Goal: Task Accomplishment & Management: Complete application form

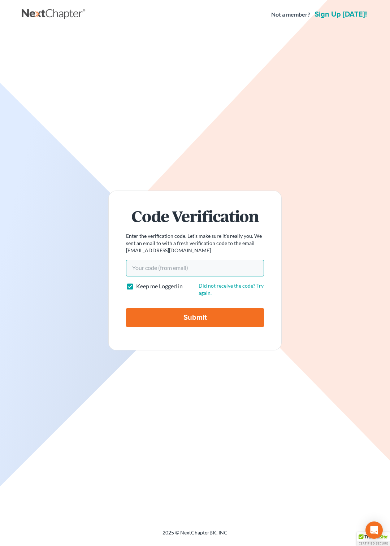
click at [132, 268] on input "Your code(from email)" at bounding box center [195, 268] width 138 height 17
paste input "f6c7b2"
type input "f6c7b2"
click at [173, 315] on input "Submit" at bounding box center [195, 317] width 138 height 19
type input "Thinking..."
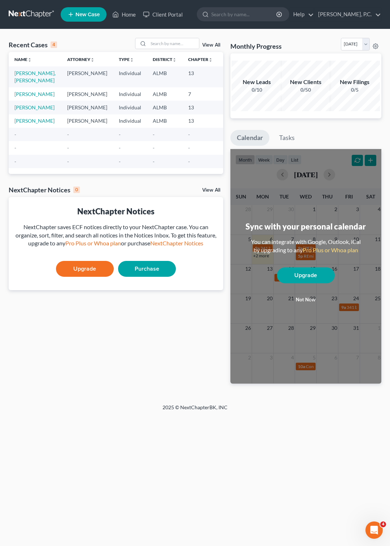
click at [81, 12] on span "New Case" at bounding box center [87, 14] width 24 height 5
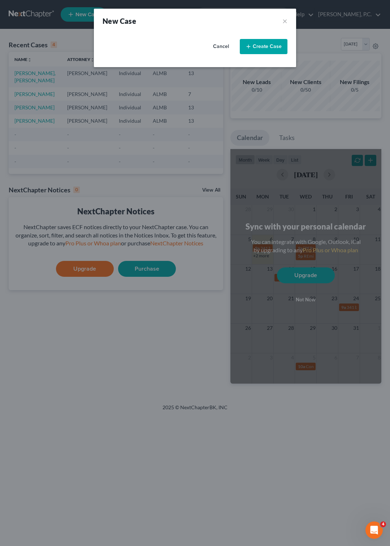
select select "0"
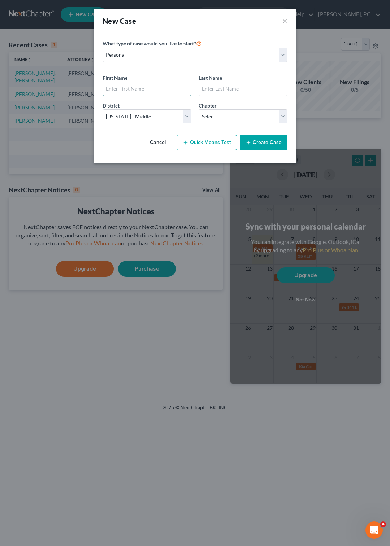
click at [135, 86] on input "text" at bounding box center [147, 89] width 88 height 14
type input "Debbie"
type input "Schultz"
click at [199, 109] on select "Select 7 11 12 13" at bounding box center [243, 116] width 89 height 14
click at [281, 117] on select "Select 7 11 12 13" at bounding box center [243, 116] width 89 height 14
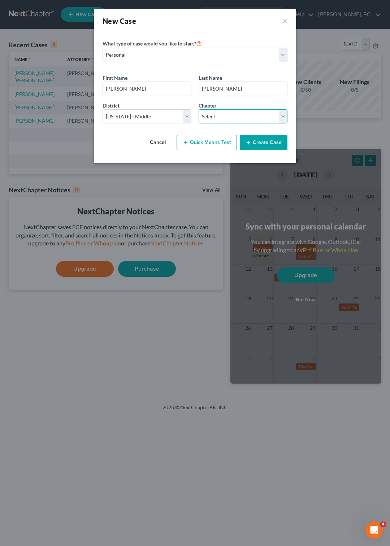
click at [199, 109] on select "Select 7 11 12 13" at bounding box center [243, 116] width 89 height 14
click at [281, 117] on select "Select 7 11 12 13" at bounding box center [243, 116] width 89 height 14
click at [260, 143] on button "Create Case" at bounding box center [264, 142] width 48 height 15
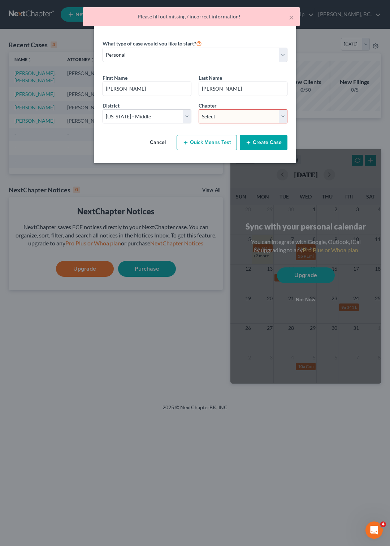
click at [199, 109] on select "Select 7 11 12 13" at bounding box center [243, 116] width 89 height 14
select select "0"
click option "7" at bounding box center [0, 0] width 0 height 0
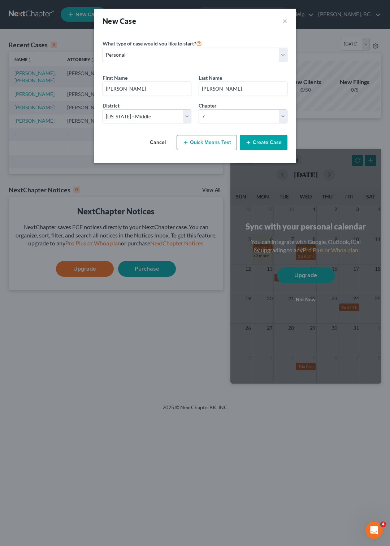
click at [265, 140] on button "Create Case" at bounding box center [264, 142] width 48 height 15
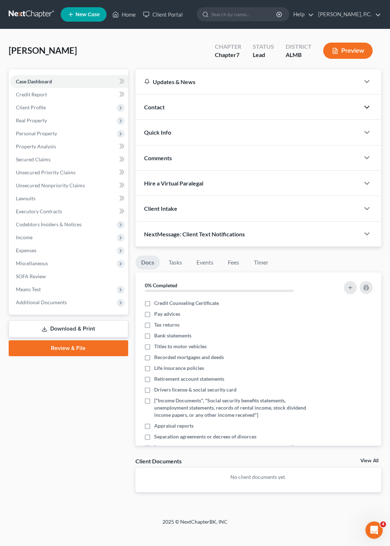
click at [368, 106] on icon "button" at bounding box center [366, 107] width 9 height 9
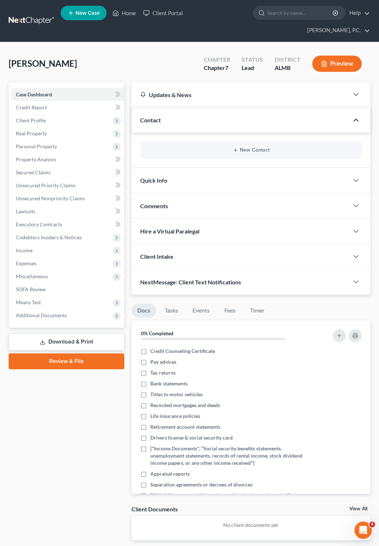
click at [368, 113] on div at bounding box center [359, 120] width 22 height 14
click at [39, 117] on span "Client Profile" at bounding box center [31, 120] width 30 height 6
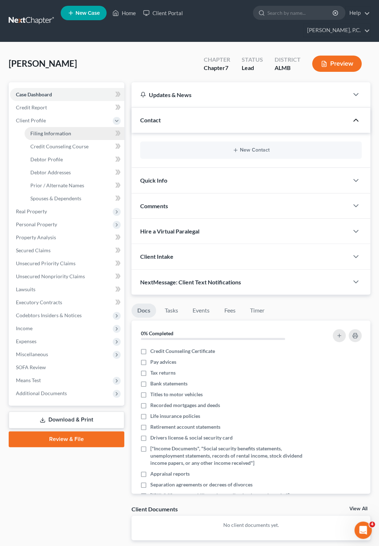
click at [44, 130] on span "Filing Information" at bounding box center [50, 133] width 41 height 6
select select "1"
select select "0"
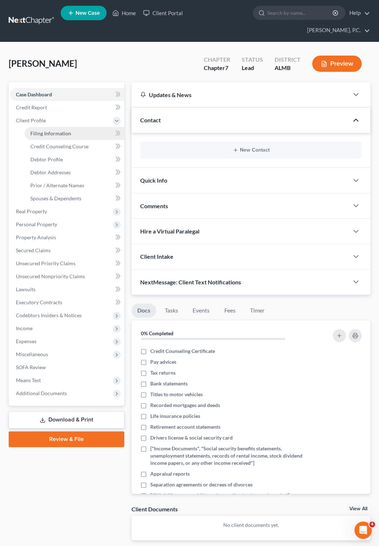
select select "0"
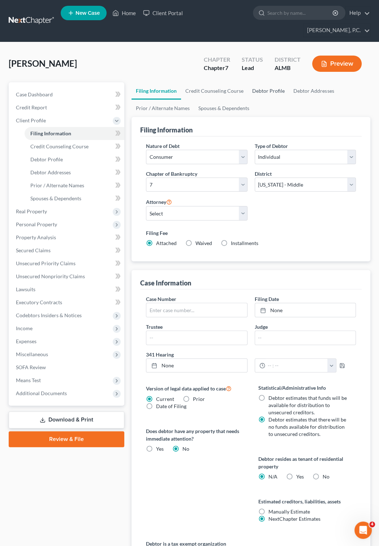
click at [262, 82] on link "Debtor Profile" at bounding box center [268, 90] width 41 height 17
select select "0"
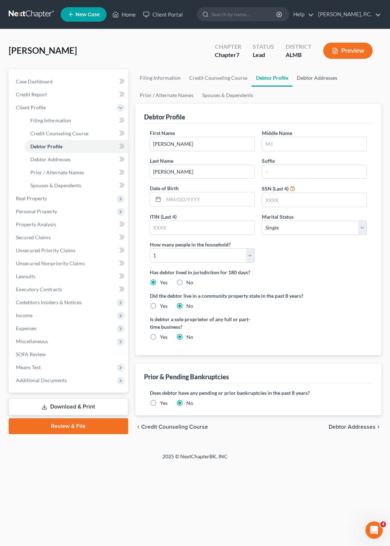
click at [298, 78] on link "Debtor Addresses" at bounding box center [316, 77] width 49 height 17
select select "0"
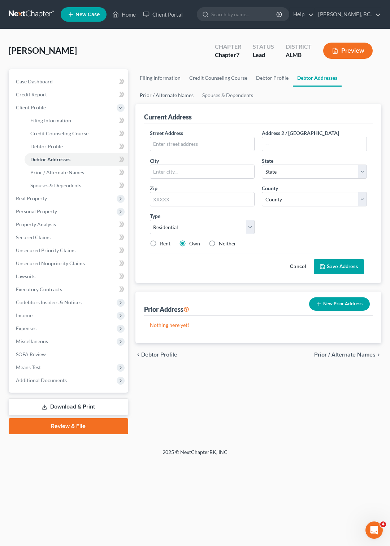
click at [174, 93] on link "Prior / Alternate Names" at bounding box center [166, 95] width 62 height 17
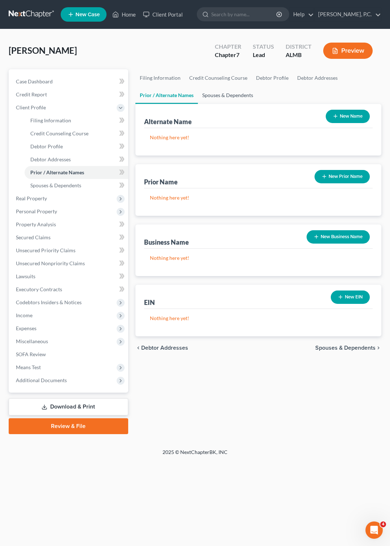
click at [212, 93] on link "Spouses & Dependents" at bounding box center [228, 95] width 60 height 17
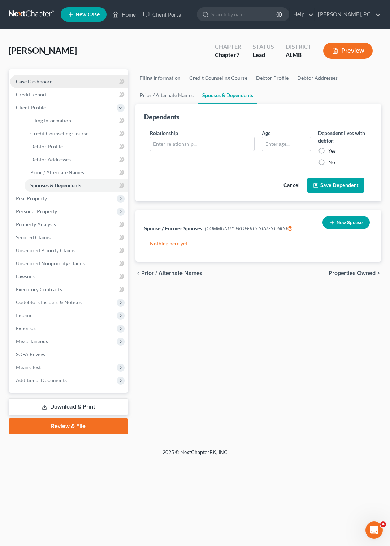
click at [43, 81] on span "Case Dashboard" at bounding box center [34, 81] width 37 height 6
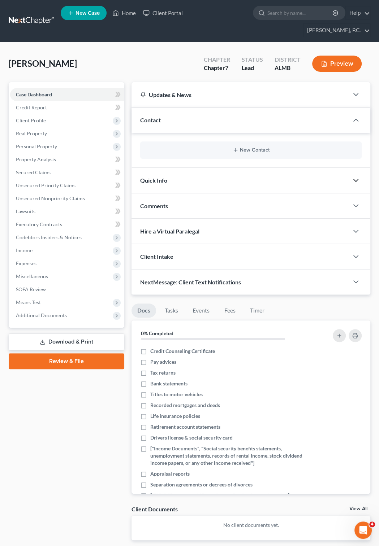
click at [353, 176] on icon "button" at bounding box center [355, 180] width 9 height 9
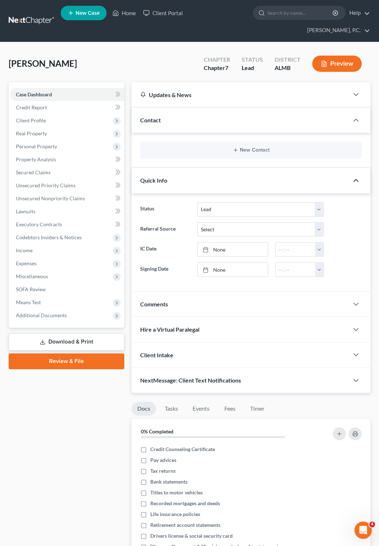
click at [353, 176] on icon "button" at bounding box center [355, 180] width 9 height 9
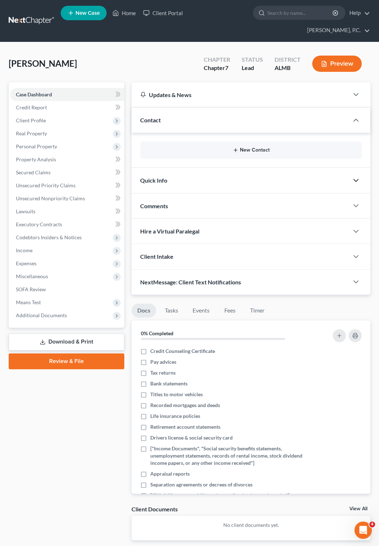
click at [241, 147] on button "New Contact" at bounding box center [251, 150] width 210 height 6
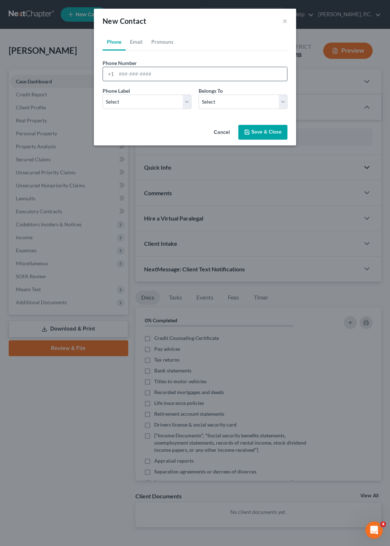
click at [120, 74] on input "tel" at bounding box center [201, 74] width 171 height 14
type input "334-669-7610"
click at [103, 95] on select "Select Mobile Home Work Other" at bounding box center [147, 102] width 89 height 14
select select "0"
click option "Mobile" at bounding box center [0, 0] width 0 height 0
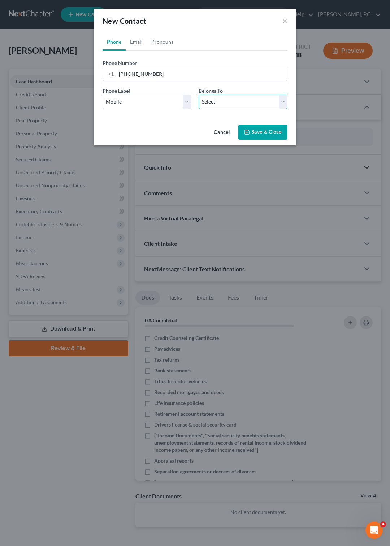
click at [199, 95] on select "Select Client Other" at bounding box center [243, 102] width 89 height 14
select select "0"
click option "Client" at bounding box center [0, 0] width 0 height 0
click at [248, 128] on button "Save & Close" at bounding box center [262, 132] width 49 height 15
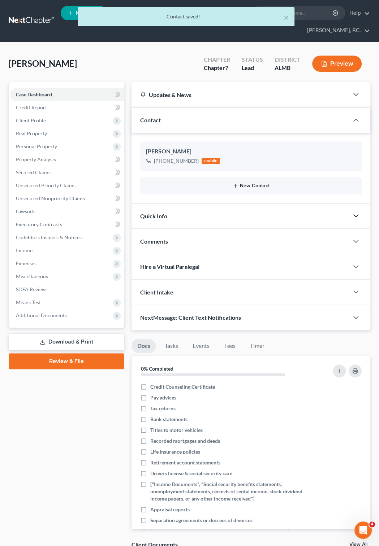
click at [247, 183] on button "New Contact" at bounding box center [251, 186] width 210 height 6
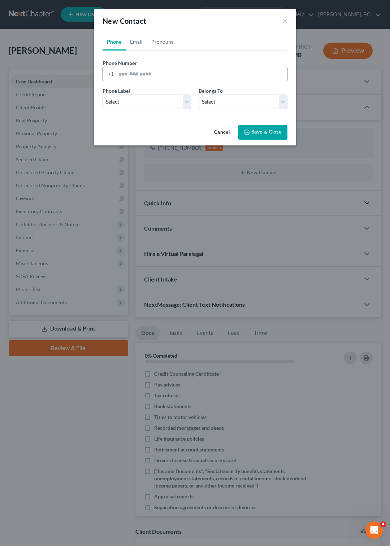
click at [126, 74] on input "tel" at bounding box center [201, 74] width 171 height 14
type input "6"
type input "334-647-1435"
click at [103, 95] on select "Select Mobile Home Work Other" at bounding box center [147, 102] width 89 height 14
select select "1"
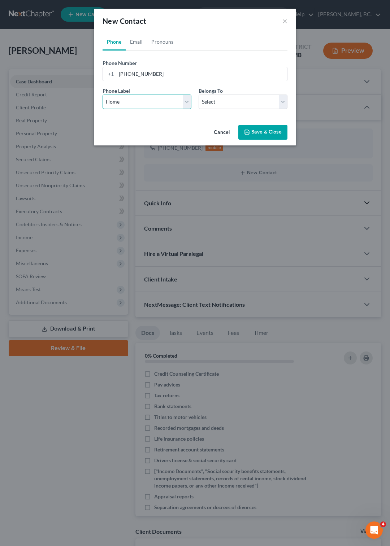
click option "Home" at bounding box center [0, 0] width 0 height 0
click at [199, 95] on select "Select Client Other" at bounding box center [243, 102] width 89 height 14
select select "0"
click option "Client" at bounding box center [0, 0] width 0 height 0
click at [264, 134] on button "Save & Close" at bounding box center [262, 132] width 49 height 15
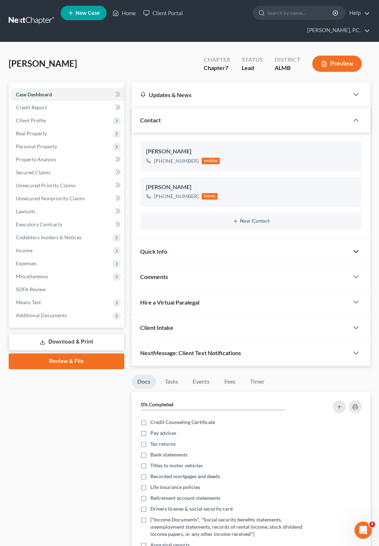
click at [352, 247] on icon "button" at bounding box center [355, 251] width 9 height 9
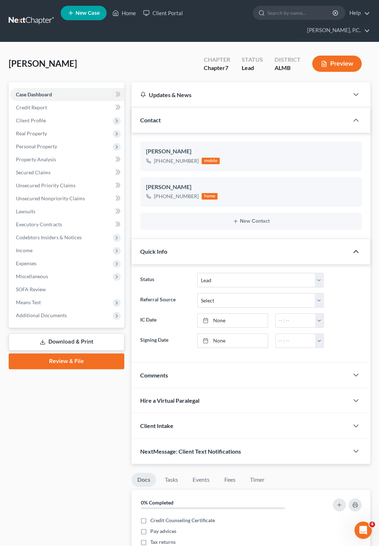
click at [352, 247] on icon "button" at bounding box center [355, 251] width 9 height 9
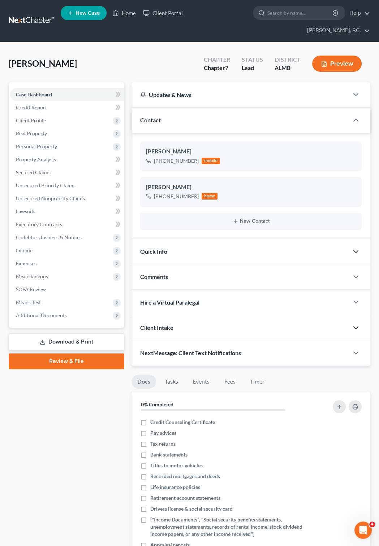
click at [357, 323] on icon "button" at bounding box center [355, 327] width 9 height 9
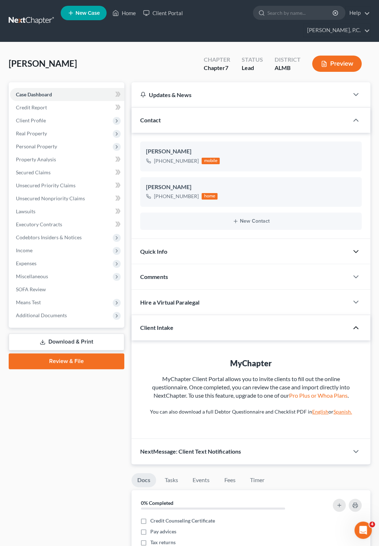
click at [357, 323] on icon "button" at bounding box center [355, 327] width 9 height 9
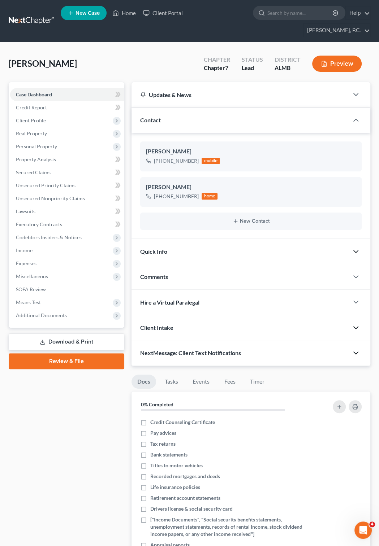
click at [355, 349] on icon "button" at bounding box center [355, 353] width 9 height 9
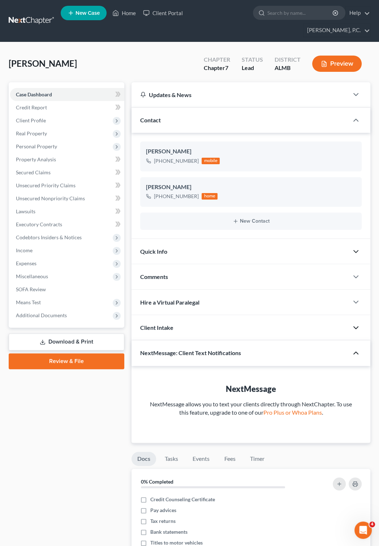
click at [355, 349] on icon "button" at bounding box center [355, 353] width 9 height 9
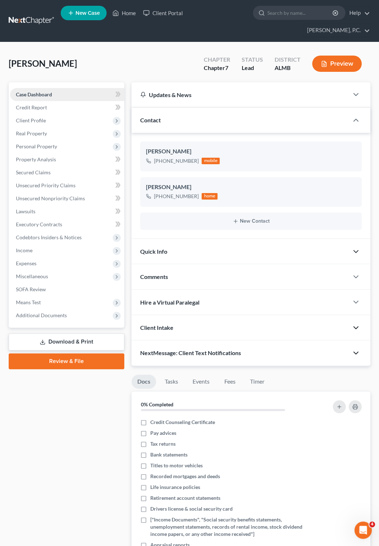
click at [39, 91] on span "Case Dashboard" at bounding box center [34, 94] width 36 height 6
click at [357, 116] on icon "button" at bounding box center [355, 120] width 9 height 9
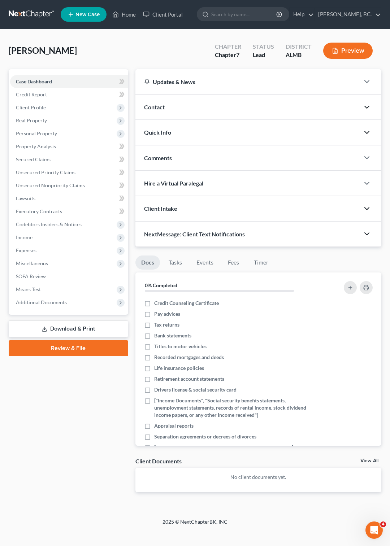
click at [31, 8] on link at bounding box center [32, 14] width 46 height 13
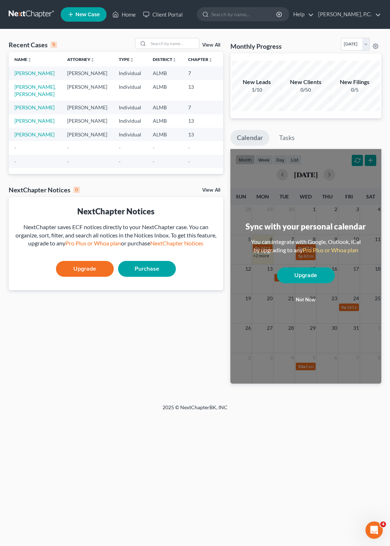
click at [305, 296] on button "Not now" at bounding box center [306, 300] width 58 height 14
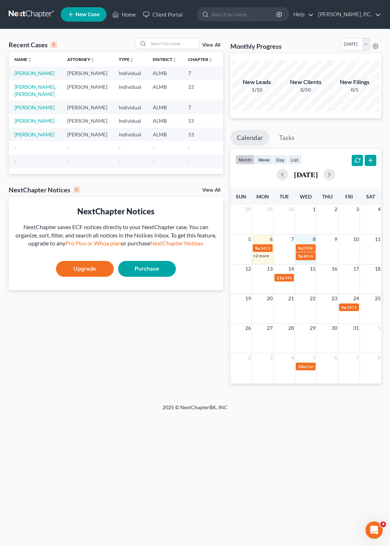
click at [307, 262] on div "5 6 7 8 9 10 11 9a 341 by Zoom 9a Parker Ward - 1st Time 2p Nancy Evans Appoint…" at bounding box center [305, 250] width 151 height 30
click at [305, 239] on td "8" at bounding box center [306, 239] width 22 height 9
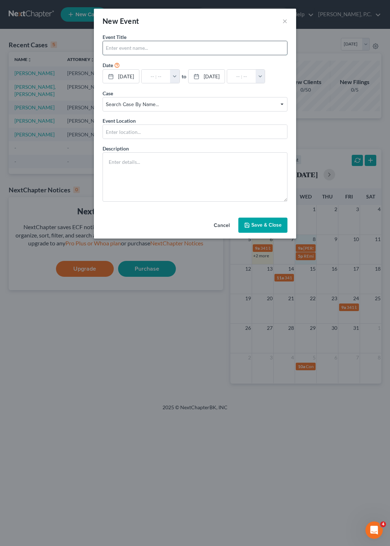
click at [258, 45] on input "text" at bounding box center [195, 48] width 184 height 14
type input "1st Appt with [PERSON_NAME]"
click at [159, 78] on input "text" at bounding box center [156, 77] width 29 height 14
click at [188, 78] on div "10/8/2025 close Date 10/8/2025 Time 12:00 AM chevron_left October 2025 chevron_…" at bounding box center [195, 76] width 185 height 15
click at [179, 78] on button "button" at bounding box center [174, 77] width 9 height 14
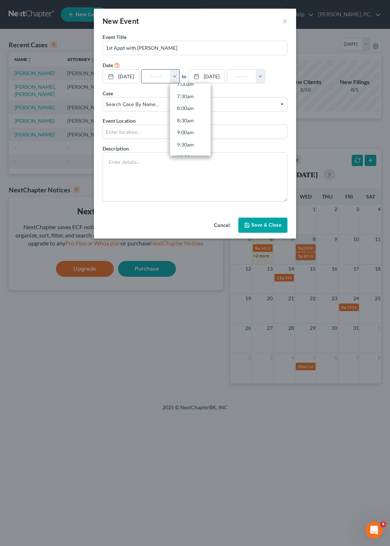
scroll to position [249, 0]
click at [186, 108] on link "11:00am" at bounding box center [190, 110] width 40 height 12
type input "11:00am"
type input "12:00pm"
click at [283, 101] on span "Search case by name..." at bounding box center [195, 105] width 178 height 8
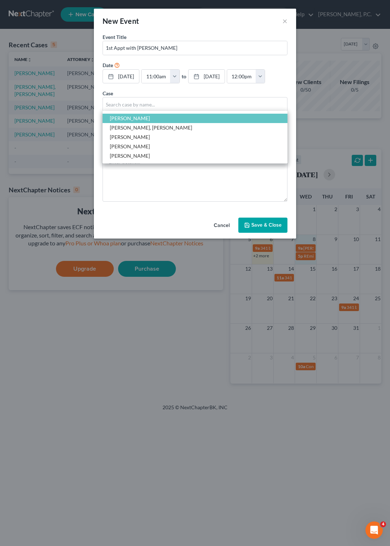
click at [163, 119] on span "Schultz, Debbie" at bounding box center [195, 118] width 185 height 9
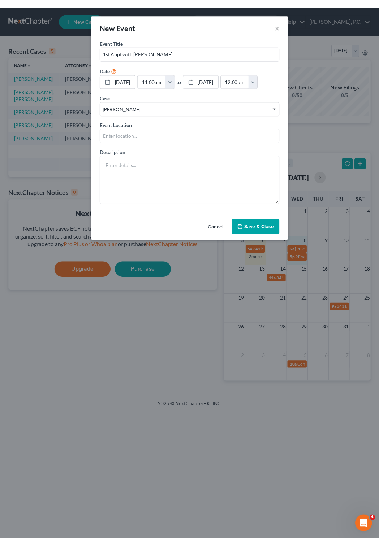
scroll to position [2, 0]
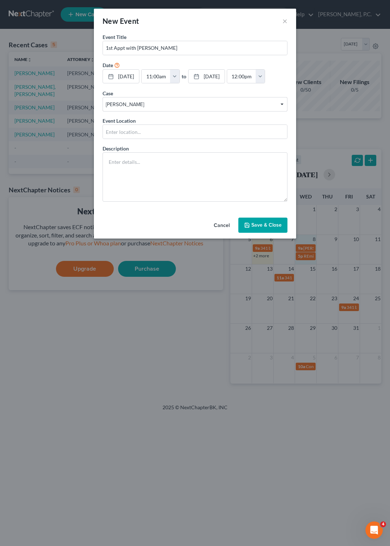
click at [258, 233] on button "Save & Close" at bounding box center [262, 225] width 49 height 15
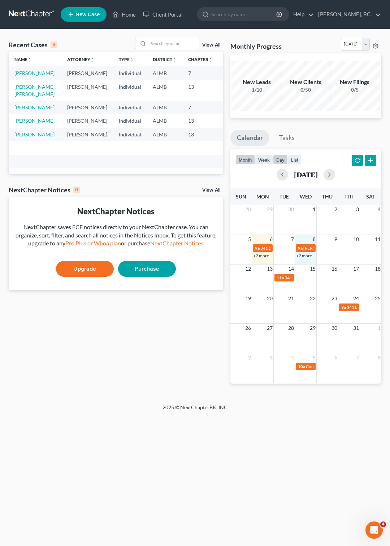
click at [281, 158] on button "day" at bounding box center [280, 160] width 15 height 10
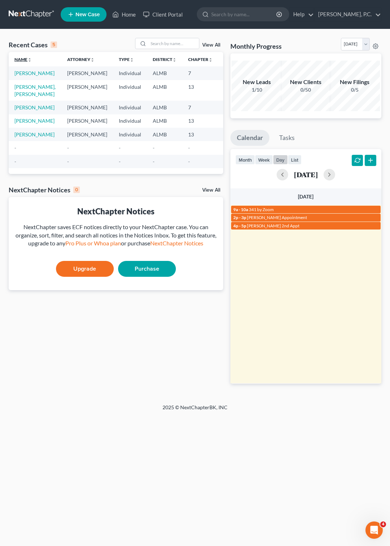
click at [21, 58] on link "Name unfold_more expand_more expand_less" at bounding box center [22, 59] width 17 height 5
click at [88, 13] on span "New Case" at bounding box center [87, 14] width 24 height 5
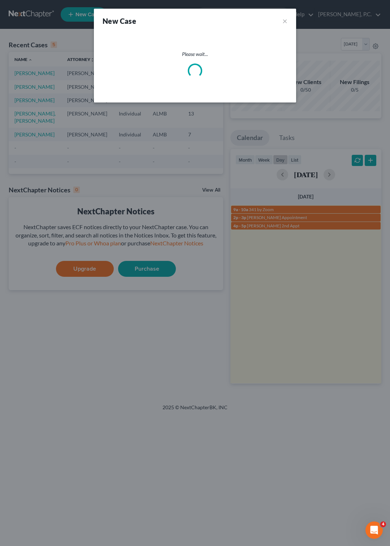
select select "0"
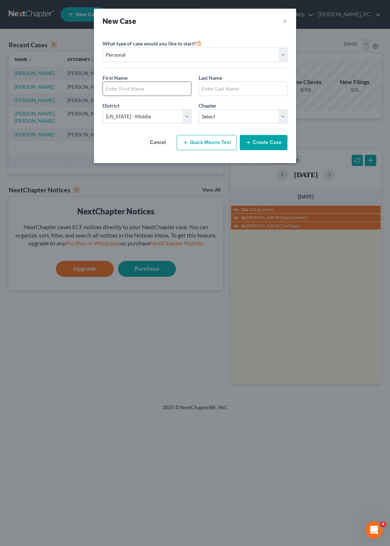
click at [169, 85] on input "text" at bounding box center [147, 89] width 88 height 14
type input "Kilo Demon"
type input "Dickerson"
click at [199, 109] on select "Select 7 11 12 13" at bounding box center [243, 116] width 89 height 14
select select "0"
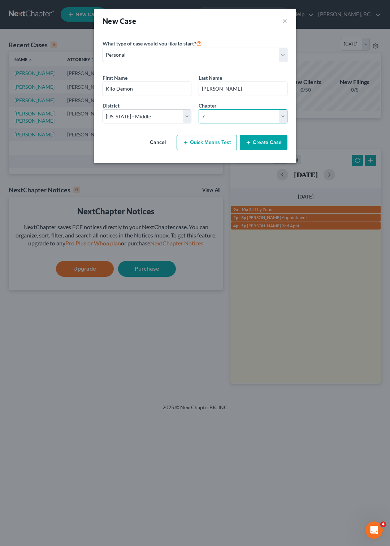
click option "7" at bounding box center [0, 0] width 0 height 0
click at [262, 144] on button "Create Case" at bounding box center [264, 142] width 48 height 15
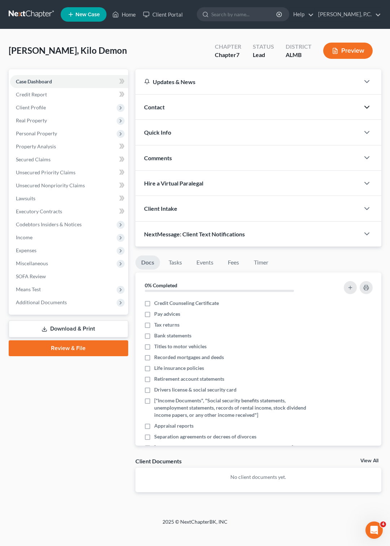
click at [368, 104] on icon "button" at bounding box center [366, 107] width 9 height 9
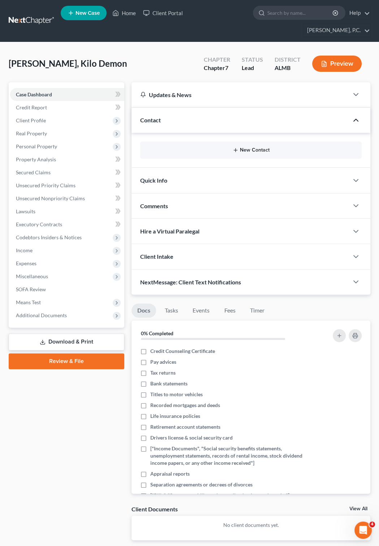
click at [257, 147] on button "New Contact" at bounding box center [251, 150] width 210 height 6
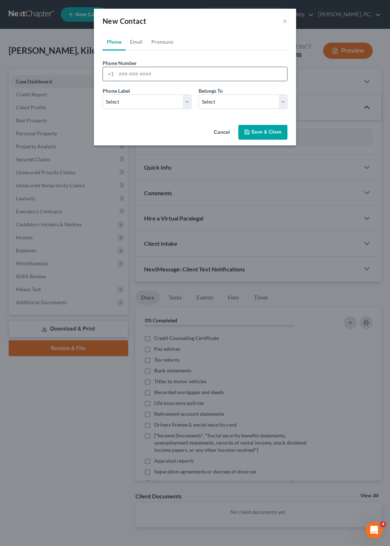
click at [127, 73] on input "tel" at bounding box center [201, 74] width 171 height 14
type input "334-833-76714"
click at [103, 95] on select "Select Mobile Home Work Other" at bounding box center [147, 102] width 89 height 14
select select "0"
click option "Mobile" at bounding box center [0, 0] width 0 height 0
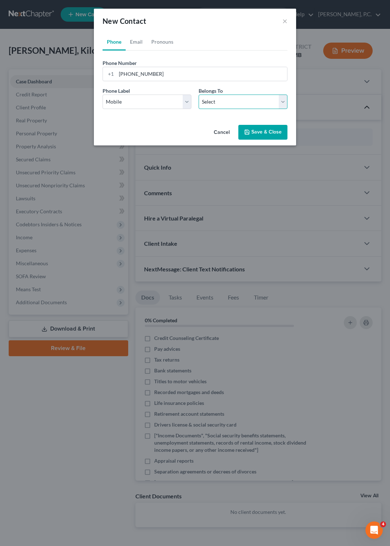
click at [199, 95] on select "Select Client Other" at bounding box center [243, 102] width 89 height 14
select select "0"
click option "Client" at bounding box center [0, 0] width 0 height 0
click at [258, 134] on button "Save & Close" at bounding box center [262, 132] width 49 height 15
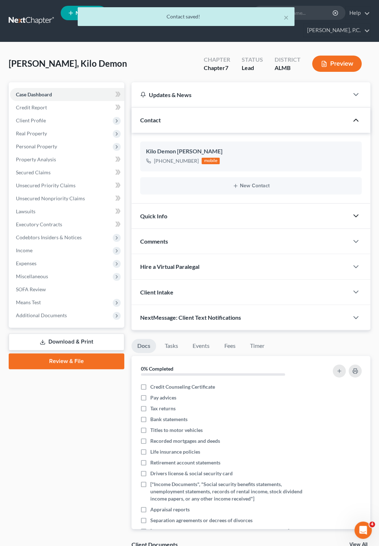
click at [353, 212] on icon "button" at bounding box center [355, 216] width 9 height 9
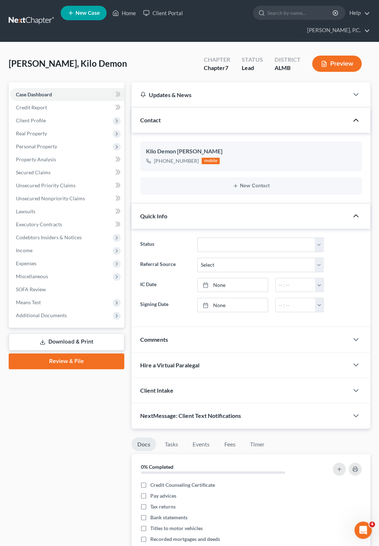
click at [353, 212] on icon "button" at bounding box center [355, 216] width 9 height 9
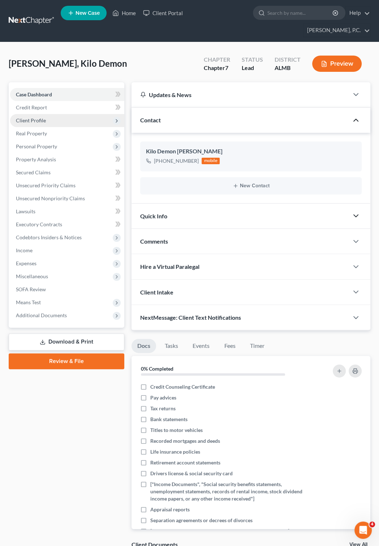
click at [34, 117] on span "Client Profile" at bounding box center [31, 120] width 30 height 6
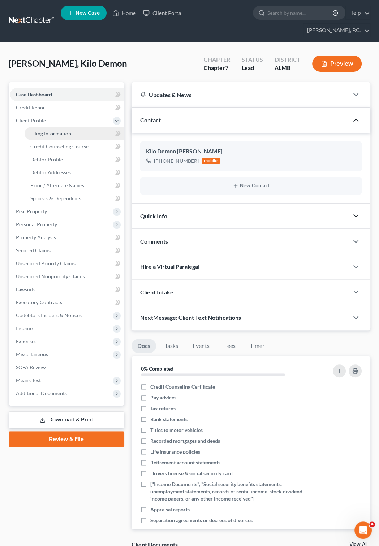
click at [50, 130] on span "Filing Information" at bounding box center [50, 133] width 41 height 6
select select "1"
select select "0"
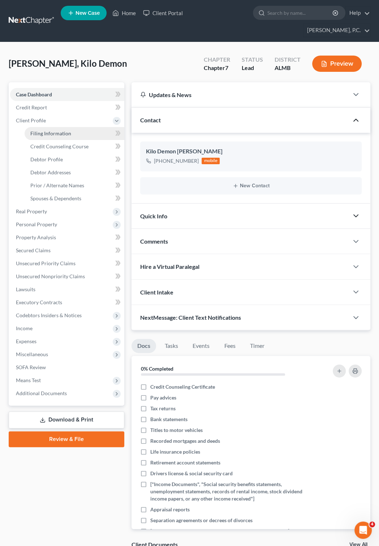
select select "0"
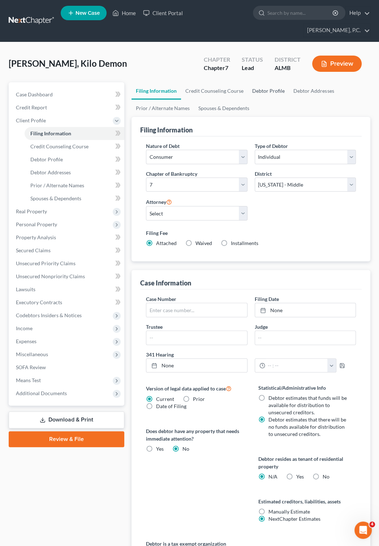
click at [270, 82] on link "Debtor Profile" at bounding box center [268, 90] width 41 height 17
select select "0"
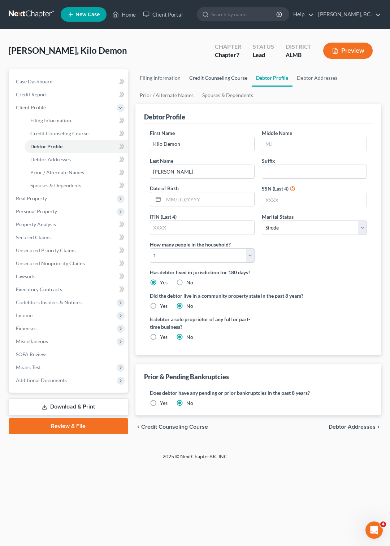
click at [202, 76] on link "Credit Counseling Course" at bounding box center [218, 77] width 67 height 17
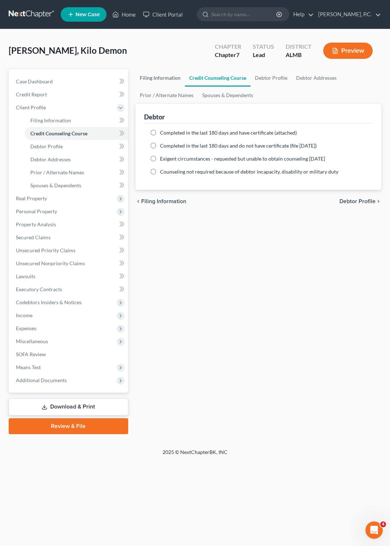
click at [169, 78] on link "Filing Information" at bounding box center [159, 77] width 49 height 17
select select "1"
select select "0"
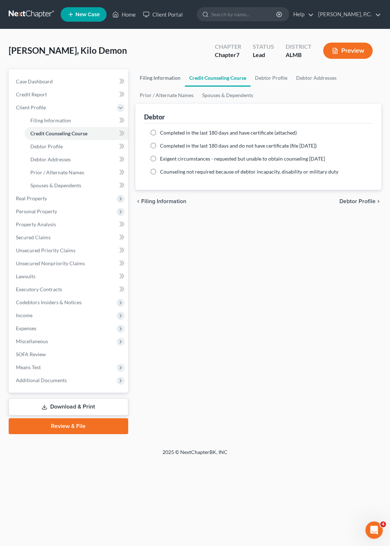
select select "0"
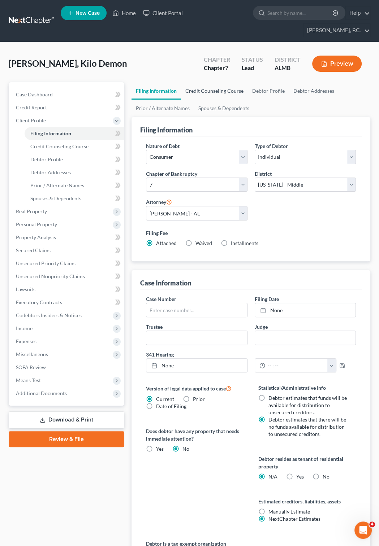
click at [206, 82] on link "Credit Counseling Course" at bounding box center [214, 90] width 67 height 17
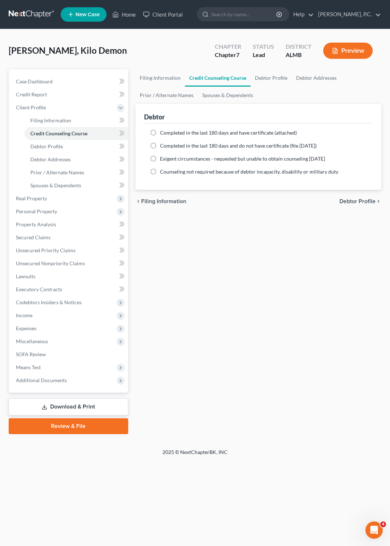
click at [160, 134] on label "Completed in the last 180 days and have certificate (attached)" at bounding box center [228, 132] width 137 height 7
click at [163, 134] on input "Completed in the last 180 days and have certificate (attached)" at bounding box center [165, 131] width 5 height 5
radio input "true"
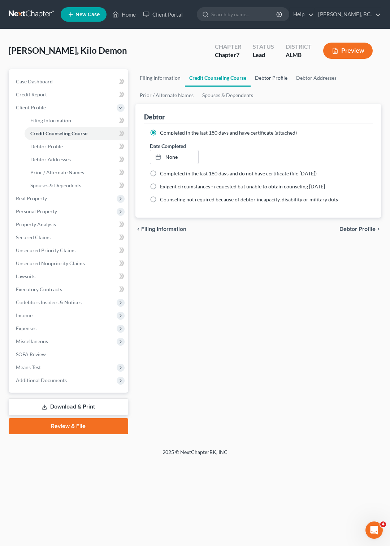
click at [267, 76] on link "Debtor Profile" at bounding box center [271, 77] width 41 height 17
select select "0"
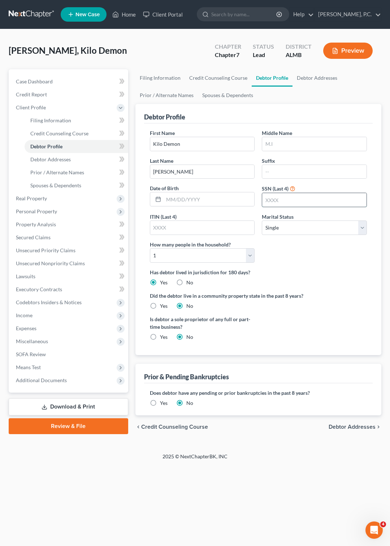
click at [284, 200] on input "text" at bounding box center [314, 200] width 104 height 14
type input "4191"
click at [313, 80] on link "Debtor Addresses" at bounding box center [316, 77] width 49 height 17
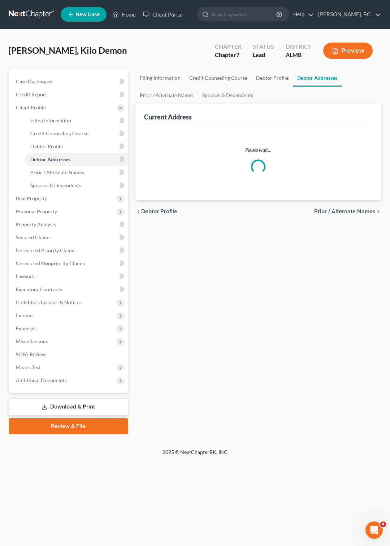
select select "0"
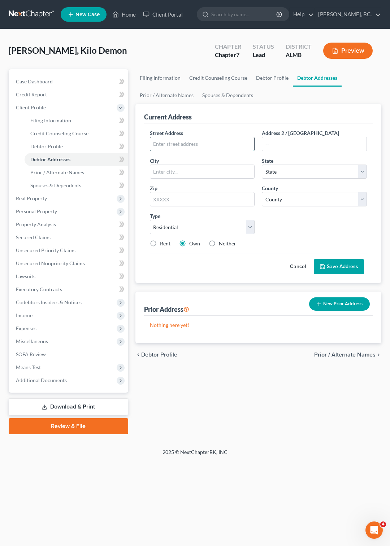
click at [175, 140] on input "text" at bounding box center [202, 144] width 104 height 14
type input "2326 E 5th Stret"
type input "Montgomery"
select select "0"
type input "36106"
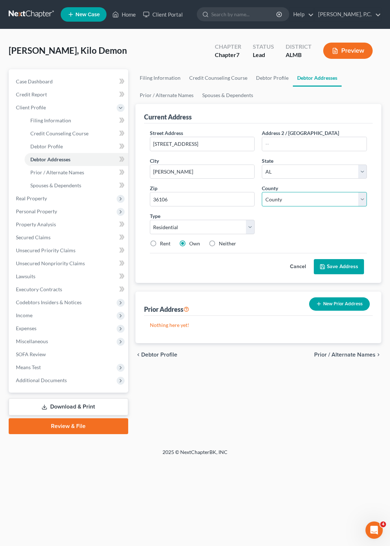
click at [262, 192] on select "County Autauga County Baldwin County Barbour County Bibb County Blount County B…" at bounding box center [314, 199] width 105 height 14
select select "50"
click option "Montgomery County" at bounding box center [0, 0] width 0 height 0
click at [219, 244] on label "Neither" at bounding box center [227, 243] width 17 height 7
click at [222, 244] on input "Neither" at bounding box center [224, 242] width 5 height 5
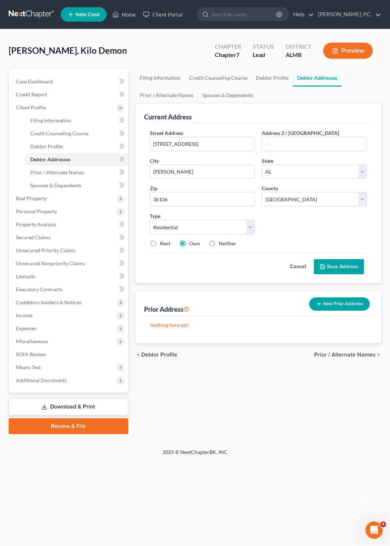
radio input "true"
click at [336, 264] on button "Save Address" at bounding box center [339, 266] width 50 height 15
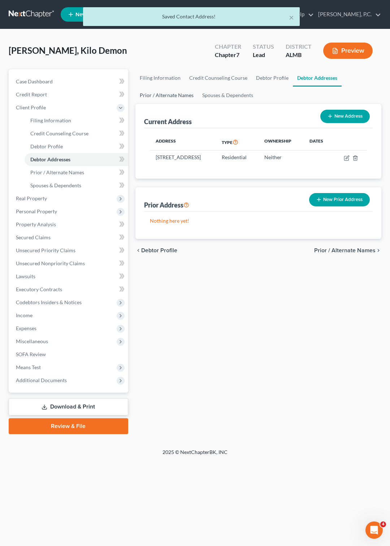
click at [163, 93] on link "Prior / Alternate Names" at bounding box center [166, 95] width 62 height 17
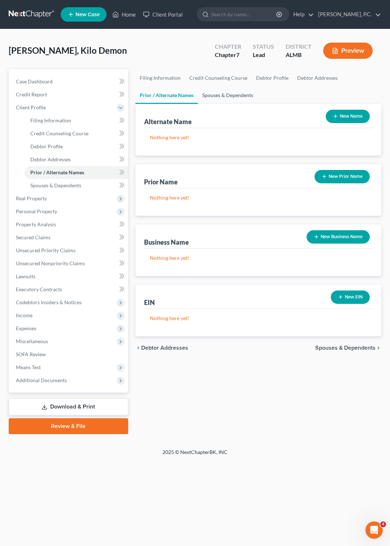
click at [216, 94] on link "Spouses & Dependents" at bounding box center [228, 95] width 60 height 17
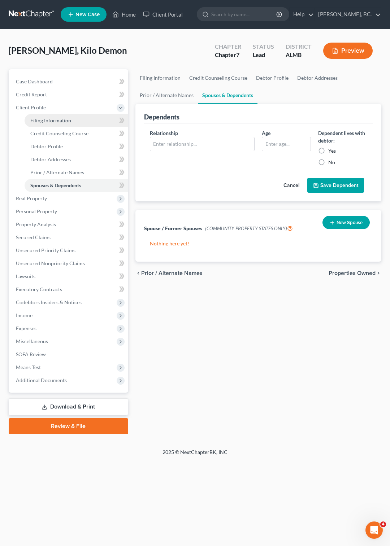
click at [44, 118] on span "Filing Information" at bounding box center [50, 120] width 41 height 6
select select "1"
select select "0"
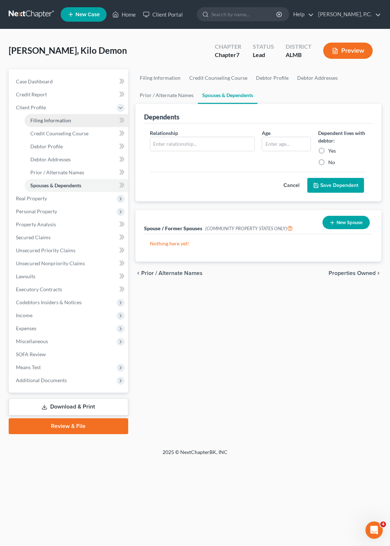
select select "0"
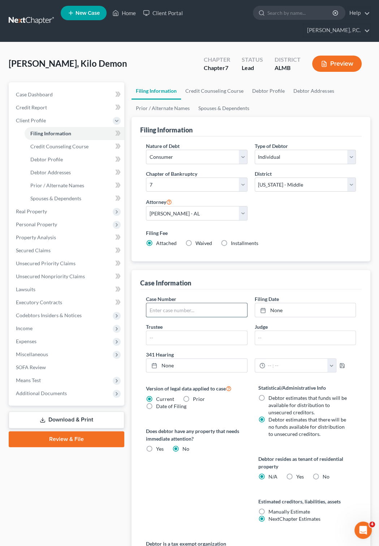
click at [158, 303] on input "text" at bounding box center [196, 310] width 100 height 14
type input "25-31921"
click at [263, 308] on icon at bounding box center [263, 311] width 6 height 6
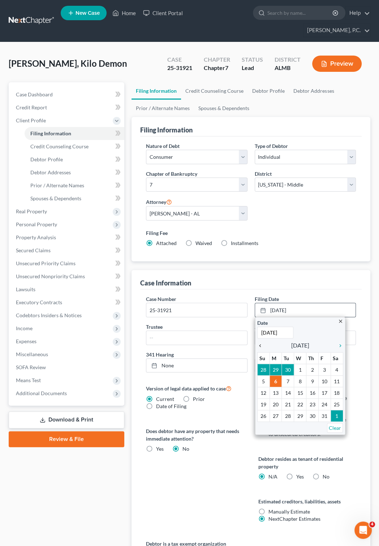
click at [257, 343] on icon "chevron_left" at bounding box center [261, 346] width 9 height 6
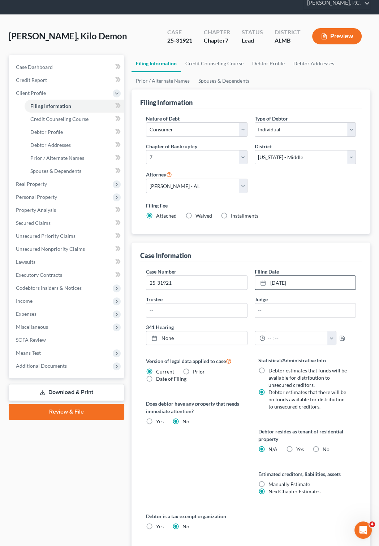
scroll to position [13, 0]
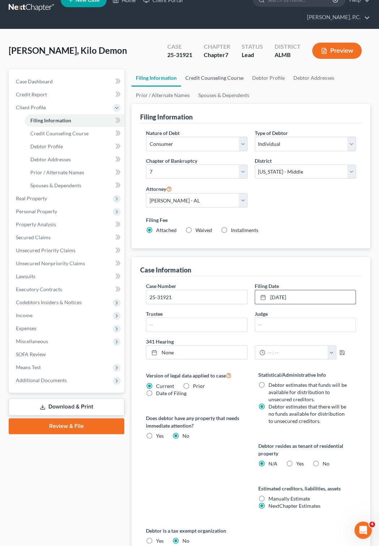
click at [210, 69] on link "Credit Counseling Course" at bounding box center [214, 77] width 67 height 17
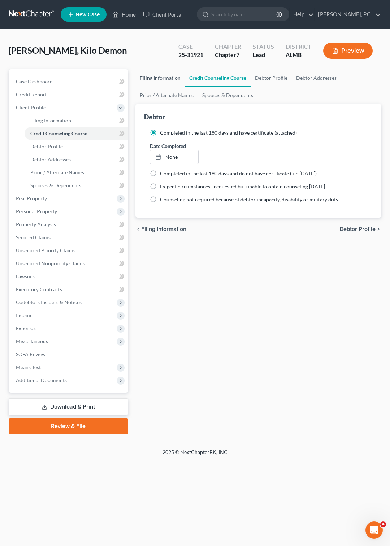
click at [163, 78] on link "Filing Information" at bounding box center [159, 77] width 49 height 17
select select "1"
select select "0"
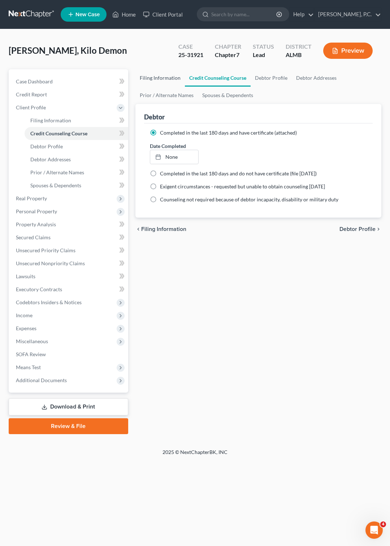
select select "0"
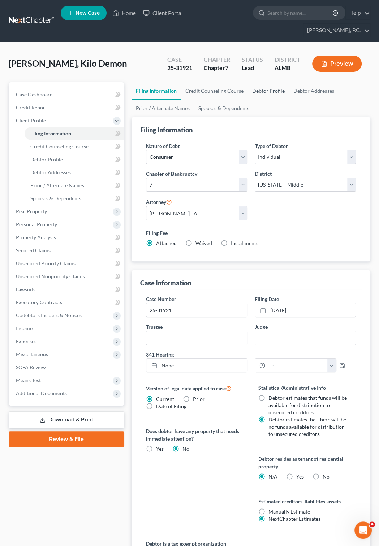
click at [255, 82] on link "Debtor Profile" at bounding box center [268, 90] width 41 height 17
select select "0"
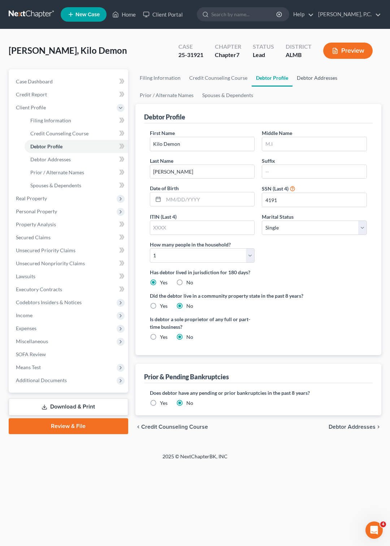
click at [303, 74] on link "Debtor Addresses" at bounding box center [316, 77] width 49 height 17
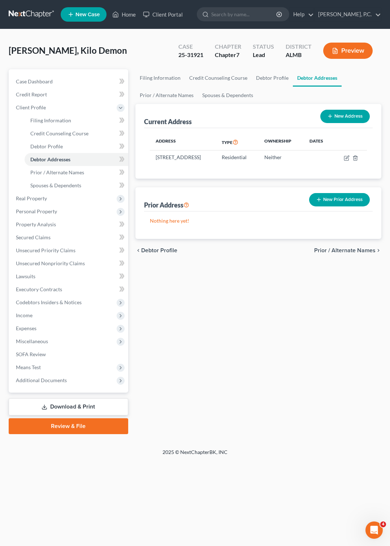
click at [37, 13] on link at bounding box center [32, 14] width 46 height 13
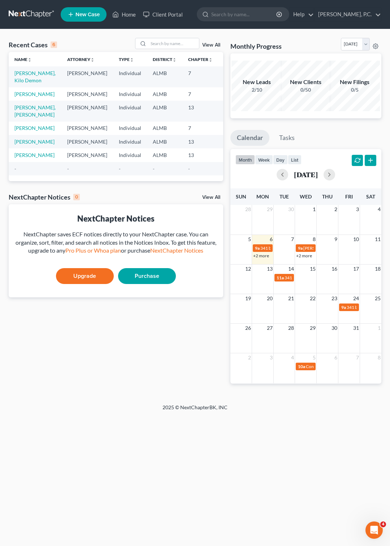
click at [21, 63] on th "Name unfold_more expand_more expand_less" at bounding box center [35, 59] width 53 height 14
click at [18, 58] on link "Name unfold_more expand_more expand_less" at bounding box center [22, 59] width 17 height 5
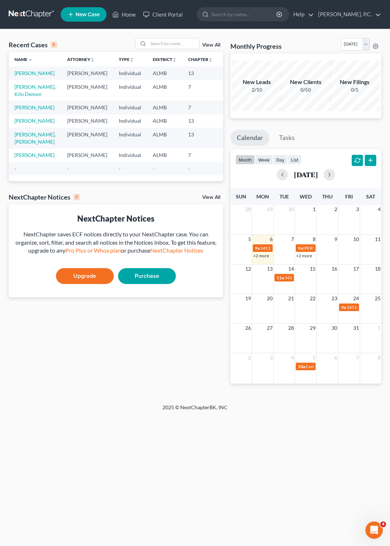
click at [82, 11] on link "New Case" at bounding box center [84, 14] width 46 height 14
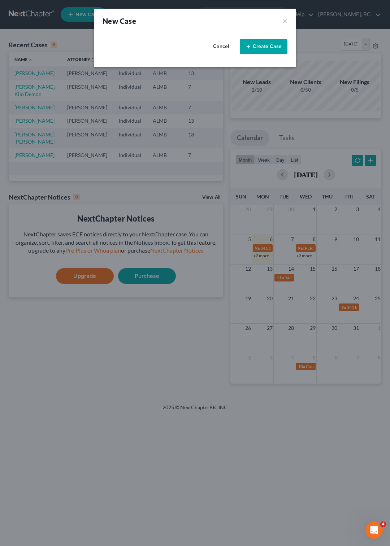
select select "0"
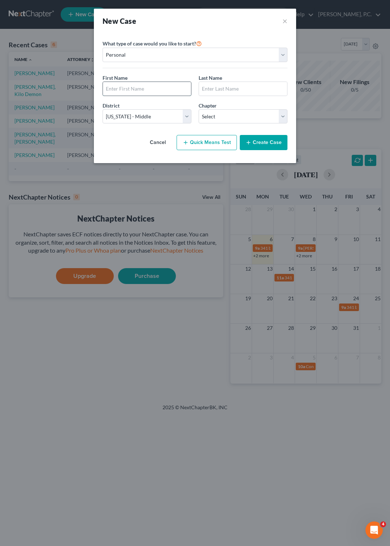
click at [150, 84] on input "text" at bounding box center [147, 89] width 88 height 14
type input "Lorenzo Marvin"
type input "Alexander"
click at [199, 109] on select "Select 7 11 12 13" at bounding box center [243, 116] width 89 height 14
click option "12" at bounding box center [0, 0] width 0 height 0
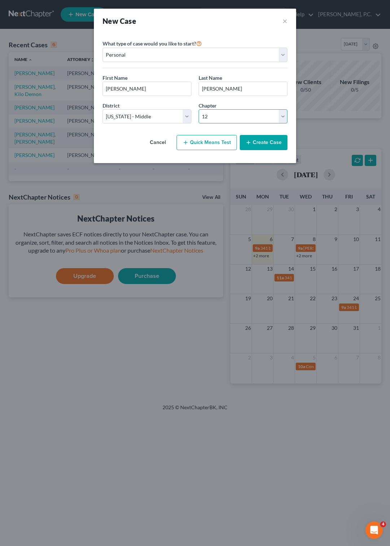
click at [199, 109] on select "Select 7 11 12 13" at bounding box center [243, 116] width 89 height 14
select select "3"
click option "13" at bounding box center [0, 0] width 0 height 0
click at [273, 140] on button "Create Case" at bounding box center [264, 142] width 48 height 15
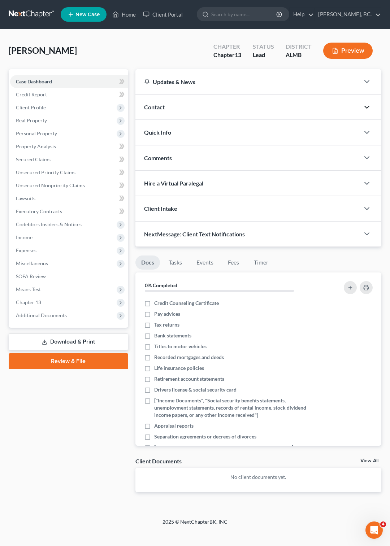
click at [367, 106] on icon "button" at bounding box center [366, 107] width 9 height 9
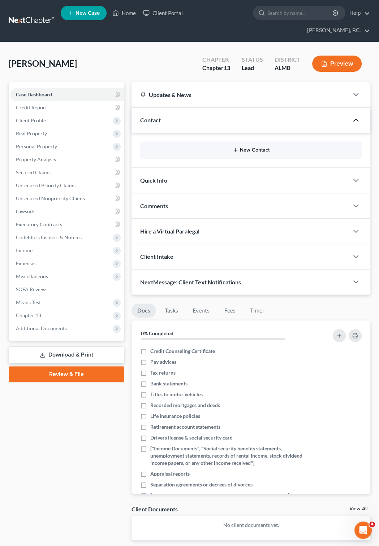
click at [251, 147] on button "New Contact" at bounding box center [251, 150] width 210 height 6
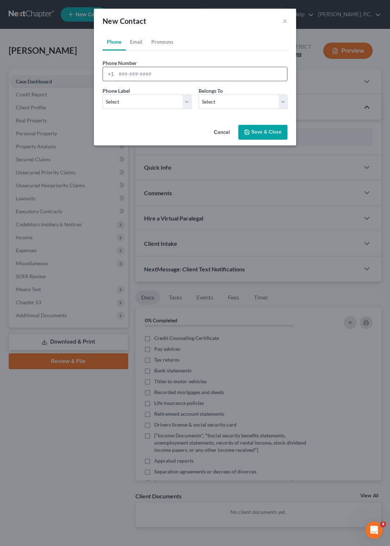
click at [125, 70] on input "tel" at bounding box center [201, 74] width 171 height 14
type input "334-354-7936"
click at [103, 95] on select "Select Mobile Home Work Other" at bounding box center [147, 102] width 89 height 14
select select "0"
click option "Mobile" at bounding box center [0, 0] width 0 height 0
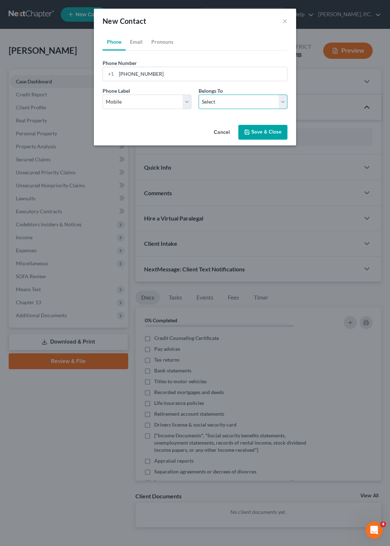
click at [199, 95] on select "Select Client Other" at bounding box center [243, 102] width 89 height 14
select select "0"
click option "Client" at bounding box center [0, 0] width 0 height 0
click at [252, 134] on button "Save & Close" at bounding box center [262, 132] width 49 height 15
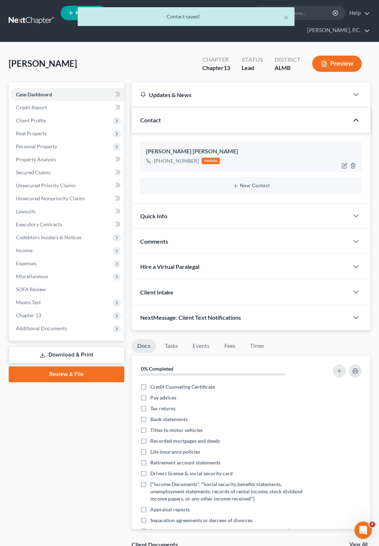
click at [243, 147] on div "Lorenzo Marvin Alexander" at bounding box center [251, 151] width 210 height 9
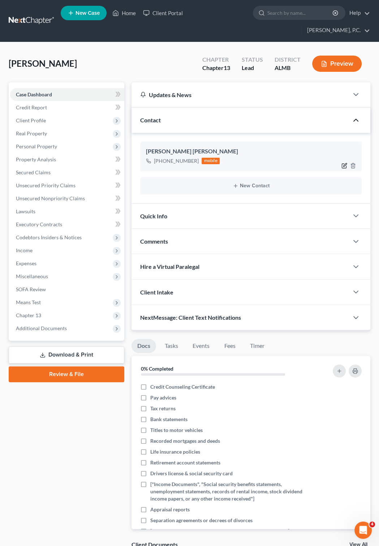
click at [344, 163] on icon "button" at bounding box center [344, 166] width 6 height 6
select select "0"
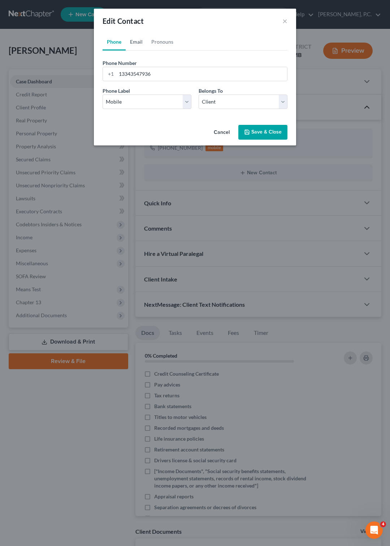
click at [136, 39] on link "Email" at bounding box center [136, 41] width 21 height 17
click at [127, 77] on input "email" at bounding box center [201, 74] width 171 height 14
paste input "lma6229@hotmail.com"
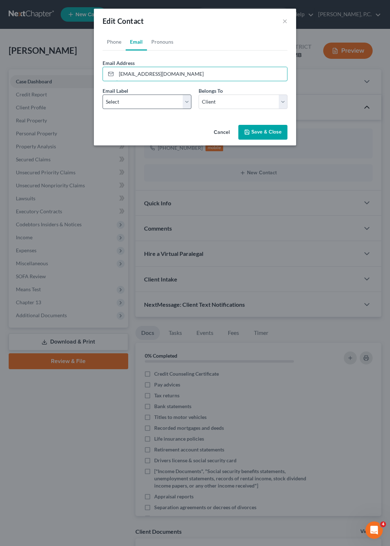
type input "lma6229@hotmail.com"
click at [103, 95] on select "Select Home Work Other" at bounding box center [147, 102] width 89 height 14
select select "0"
click option "Home" at bounding box center [0, 0] width 0 height 0
click at [255, 131] on button "Save & Close" at bounding box center [262, 132] width 49 height 15
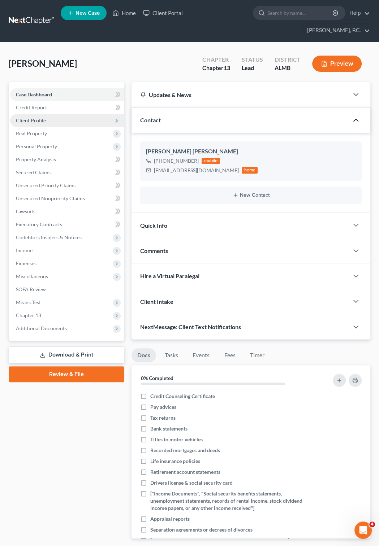
click at [29, 117] on span "Client Profile" at bounding box center [31, 120] width 30 height 6
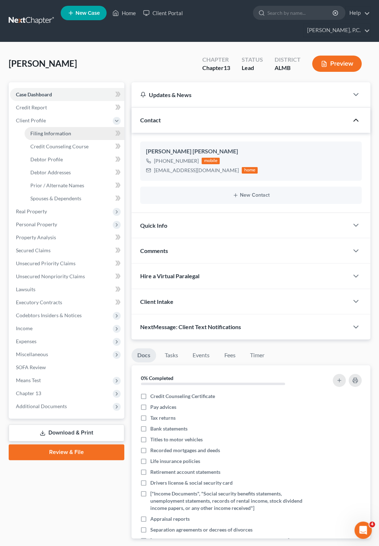
click at [47, 130] on span "Filing Information" at bounding box center [50, 133] width 41 height 6
select select "1"
select select "0"
select select "3"
select select "0"
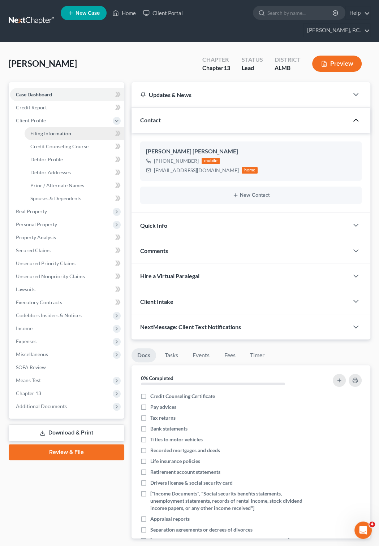
select select "0"
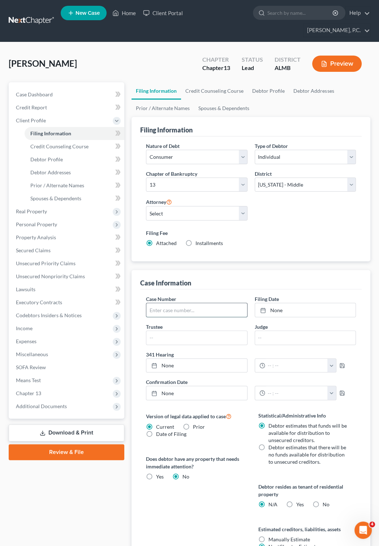
click at [156, 303] on input "text" at bounding box center [196, 310] width 100 height 14
type input "25-31687"
click at [262, 310] on line at bounding box center [263, 310] width 4 height 0
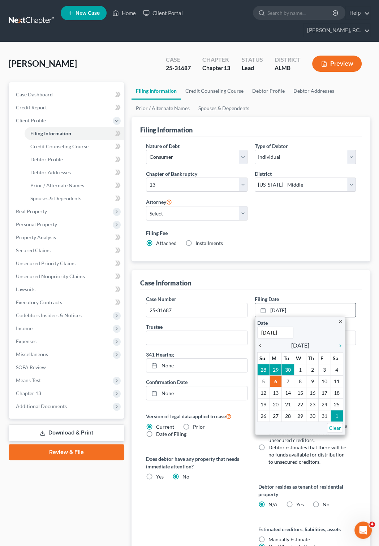
click at [260, 343] on icon "chevron_left" at bounding box center [261, 346] width 9 height 6
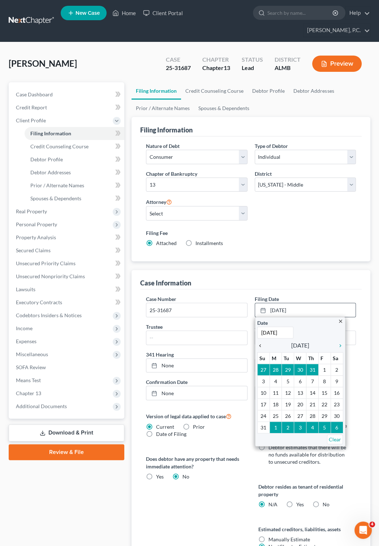
click at [260, 343] on icon "chevron_left" at bounding box center [261, 346] width 9 height 6
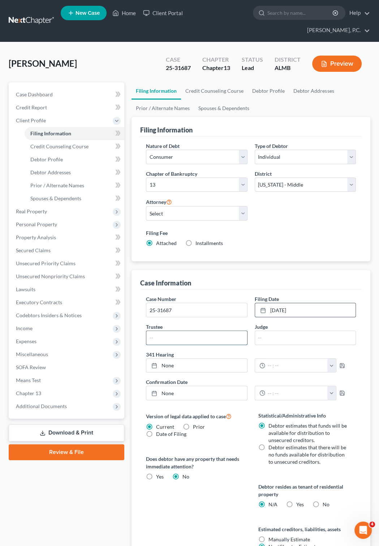
click at [200, 331] on input "text" at bounding box center [196, 338] width 100 height 14
type input "McKinney"
type input "Hawkins"
click at [153, 363] on icon at bounding box center [154, 366] width 6 height 6
type input "10/6/2025"
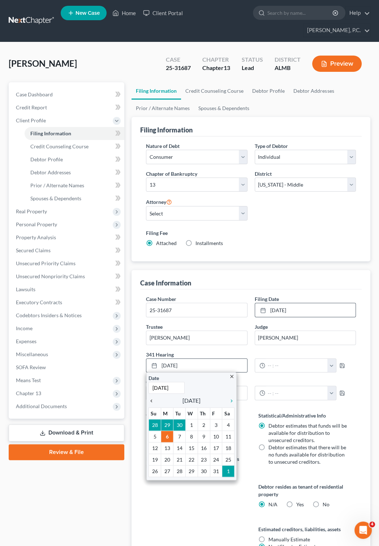
click at [151, 398] on icon "chevron_left" at bounding box center [152, 401] width 9 height 6
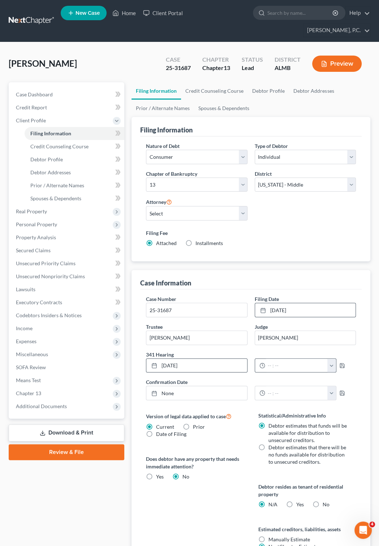
click at [335, 359] on button "button" at bounding box center [331, 366] width 9 height 14
click at [342, 393] on link "11:00am" at bounding box center [354, 399] width 40 height 12
type input "11:00am"
click at [152, 392] on rect at bounding box center [154, 394] width 4 height 4
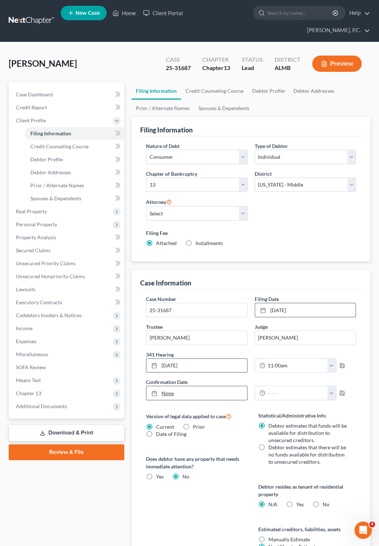
type input "10/6/2025"
click at [336, 386] on button "button" at bounding box center [331, 393] width 9 height 14
click at [344, 438] on link "10:00am" at bounding box center [354, 444] width 40 height 12
type input "10:00am"
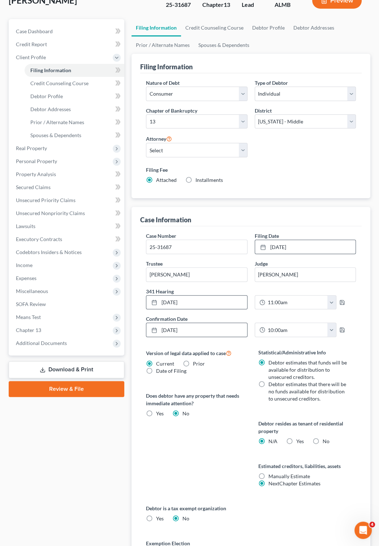
scroll to position [0, 0]
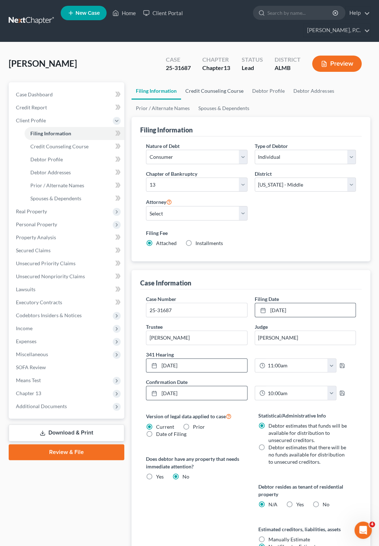
click at [206, 82] on link "Credit Counseling Course" at bounding box center [214, 90] width 67 height 17
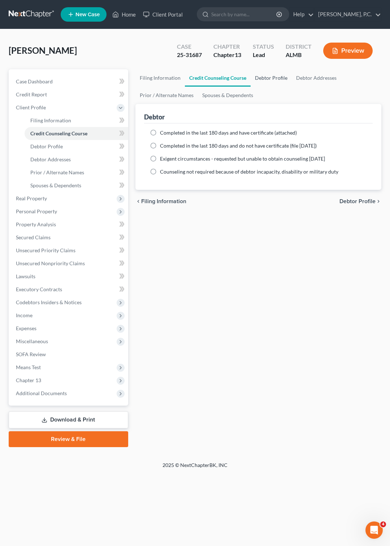
click at [263, 76] on link "Debtor Profile" at bounding box center [271, 77] width 41 height 17
select select "0"
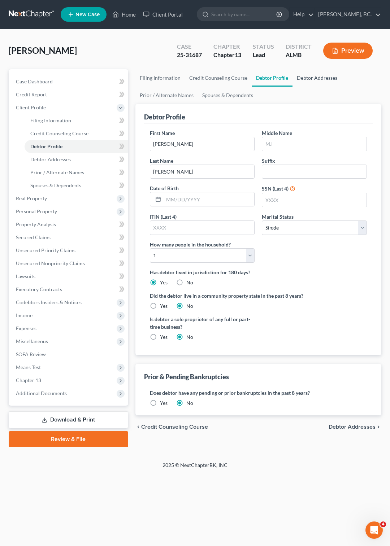
click at [310, 77] on link "Debtor Addresses" at bounding box center [316, 77] width 49 height 17
select select "0"
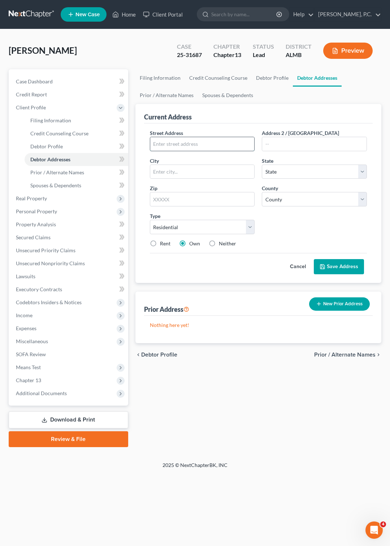
click at [197, 139] on input "text" at bounding box center [202, 144] width 104 height 14
type input "P.O. Box 230245"
type input "Montgomery"
select select "0"
type input "36123"
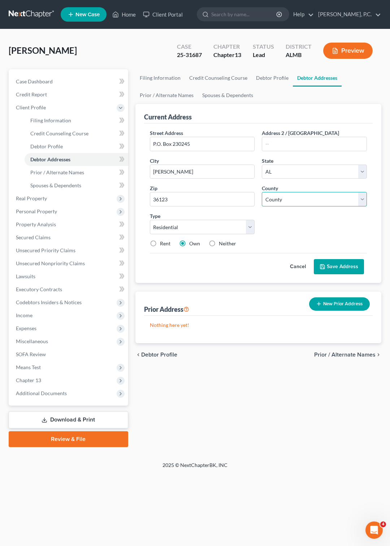
click at [262, 192] on select "County Autauga County Baldwin County Barbour County Bibb County Blount County B…" at bounding box center [314, 199] width 105 height 14
select select "50"
click option "Montgomery County" at bounding box center [0, 0] width 0 height 0
click at [39, 82] on span "Case Dashboard" at bounding box center [34, 81] width 37 height 6
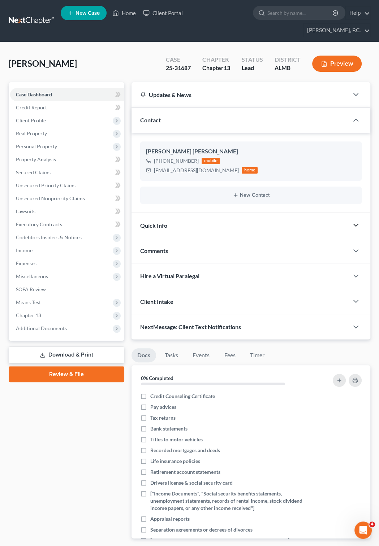
click at [356, 221] on icon "button" at bounding box center [355, 225] width 9 height 9
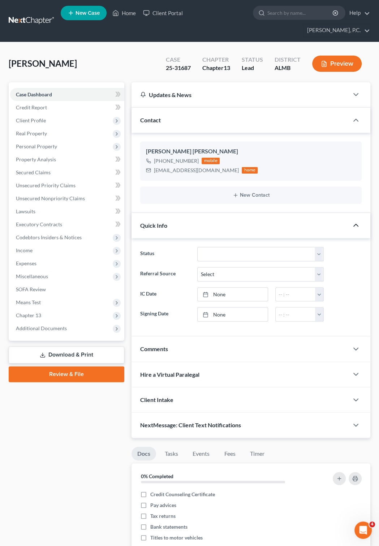
click at [356, 224] on polyline "button" at bounding box center [355, 225] width 4 height 2
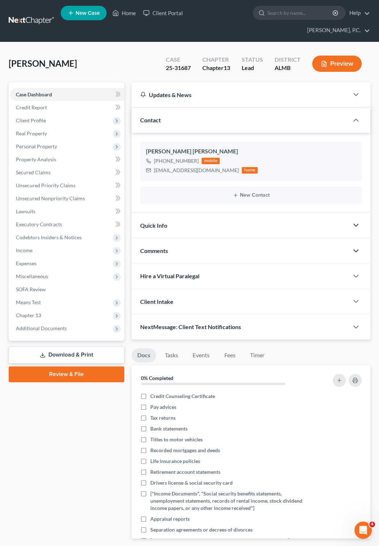
click at [353, 247] on icon "button" at bounding box center [355, 251] width 9 height 9
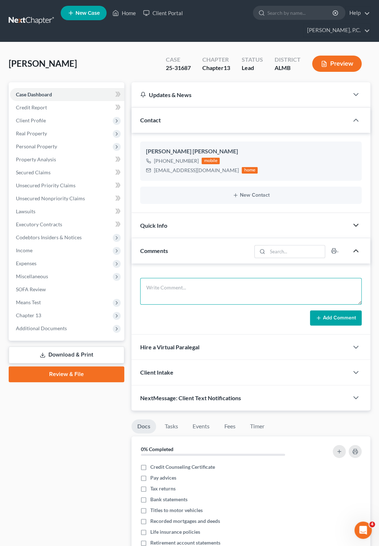
click at [200, 278] on textarea at bounding box center [250, 291] width 221 height 27
paste textarea "lma6229@hotmail.com"
type textarea "l"
paste textarea "Document Number: 26 Docket Text: Notice of Withdrawal of Document filed by Sabr…"
type textarea "Document Number: 26 Docket Text: Notice of Withdrawal of Document filed by Sabr…"
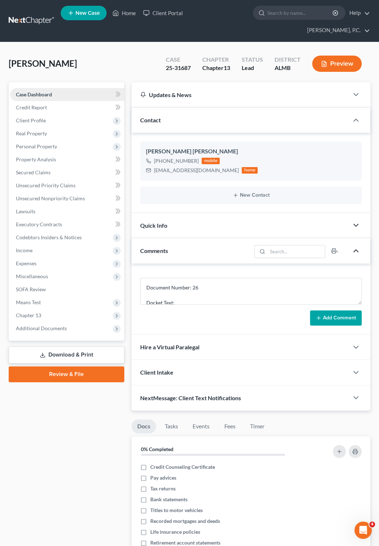
click at [36, 88] on link "Case Dashboard" at bounding box center [67, 94] width 114 height 13
click at [355, 90] on icon "button" at bounding box center [355, 94] width 9 height 9
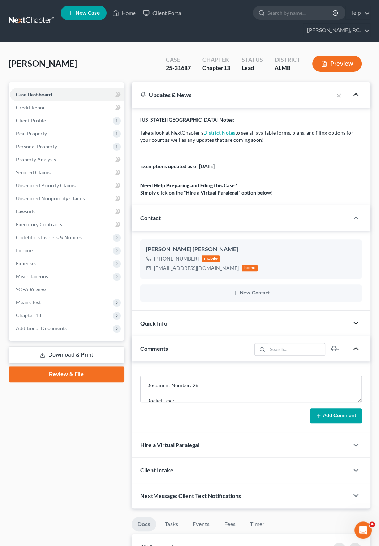
click at [356, 90] on icon "button" at bounding box center [355, 94] width 9 height 9
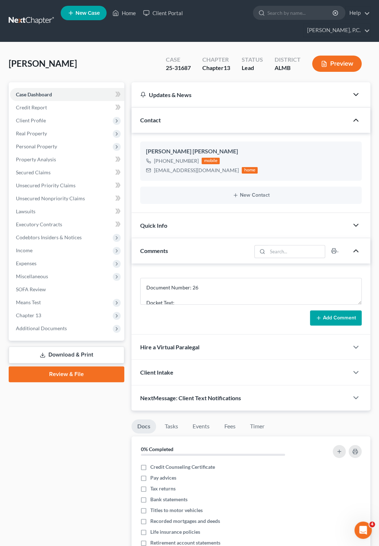
click at [355, 116] on icon "button" at bounding box center [355, 120] width 9 height 9
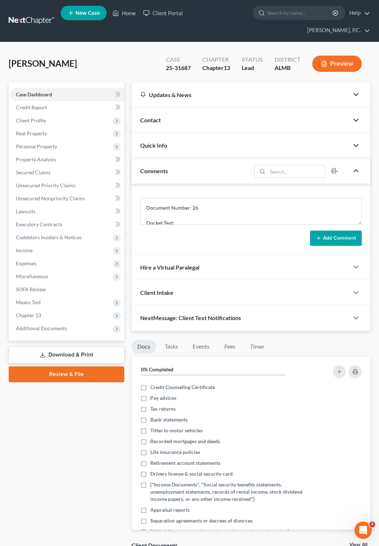
click at [355, 116] on icon "button" at bounding box center [355, 120] width 9 height 9
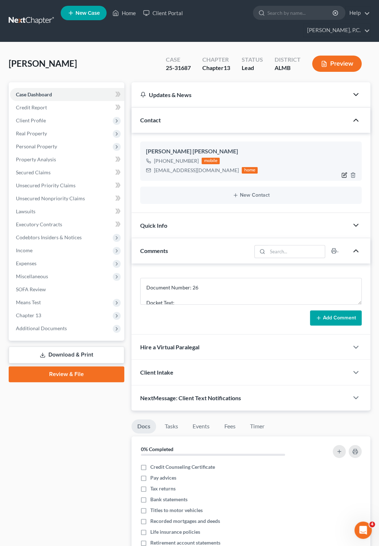
click at [343, 173] on icon "button" at bounding box center [344, 174] width 3 height 3
select select "0"
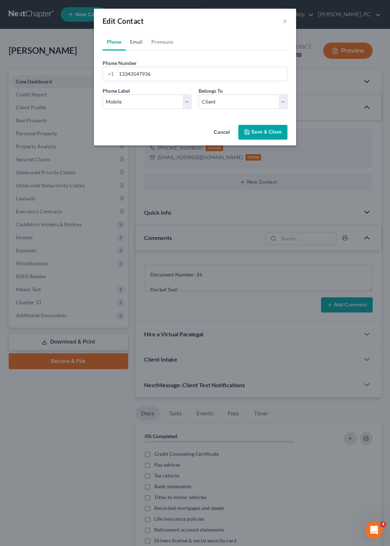
click at [135, 43] on link "Email" at bounding box center [136, 41] width 21 height 17
click at [255, 134] on button "Save & Close" at bounding box center [262, 132] width 49 height 15
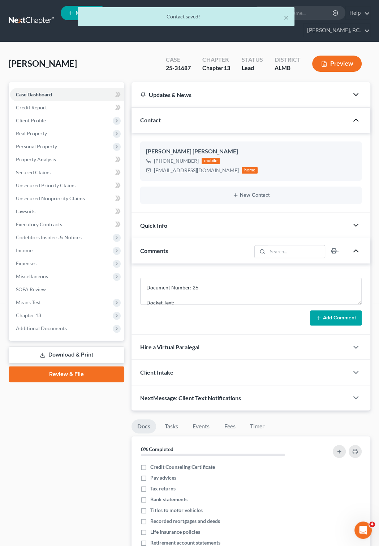
click at [353, 224] on polyline "button" at bounding box center [355, 225] width 4 height 2
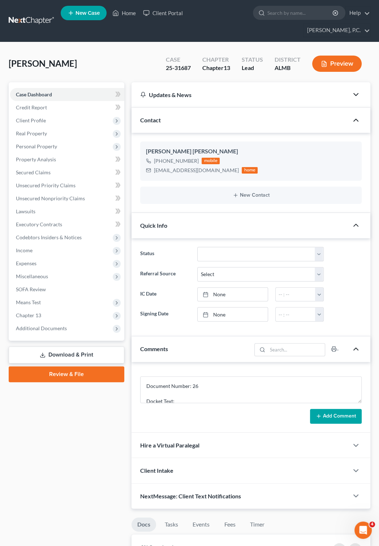
click at [353, 221] on icon "button" at bounding box center [355, 225] width 9 height 9
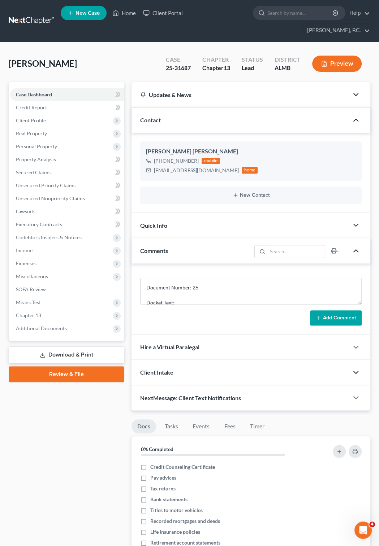
click at [355, 369] on icon "button" at bounding box center [355, 372] width 9 height 9
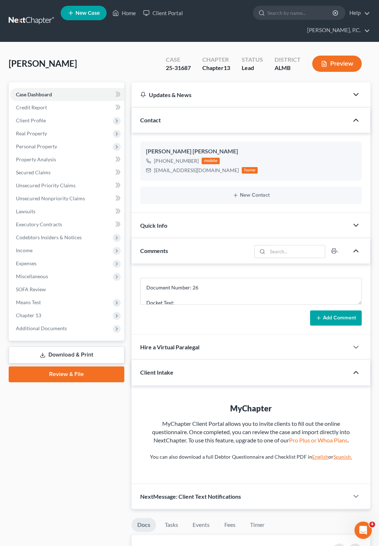
click at [355, 369] on icon "button" at bounding box center [355, 372] width 9 height 9
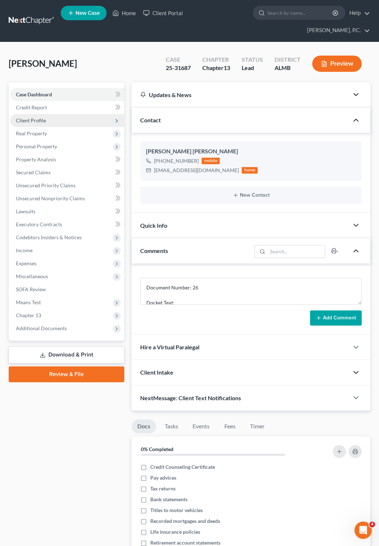
click at [35, 117] on span "Client Profile" at bounding box center [31, 120] width 30 height 6
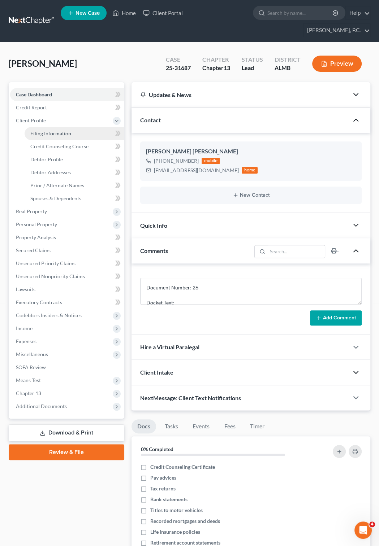
click at [45, 130] on span "Filing Information" at bounding box center [50, 133] width 41 height 6
select select "1"
select select "0"
select select "3"
select select "0"
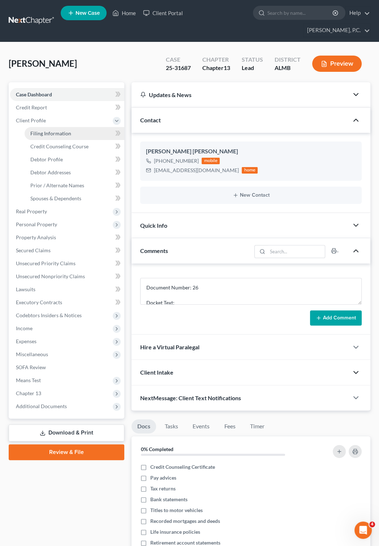
select select "0"
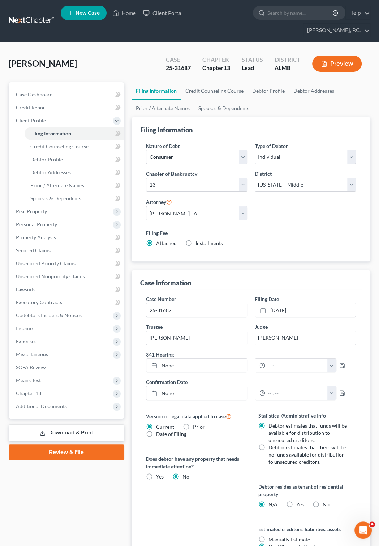
click at [195, 240] on label "Installments Installments" at bounding box center [208, 243] width 27 height 7
click at [198, 240] on input "Installments Installments" at bounding box center [200, 242] width 5 height 5
radio input "true"
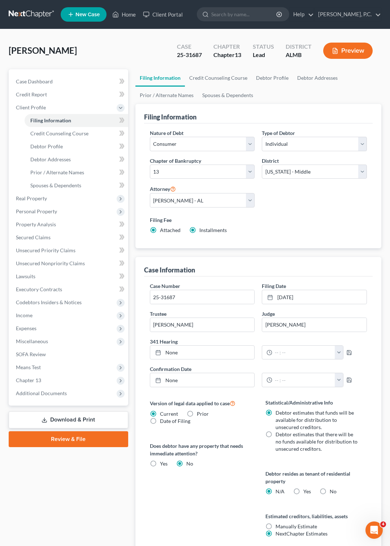
radio input "false"
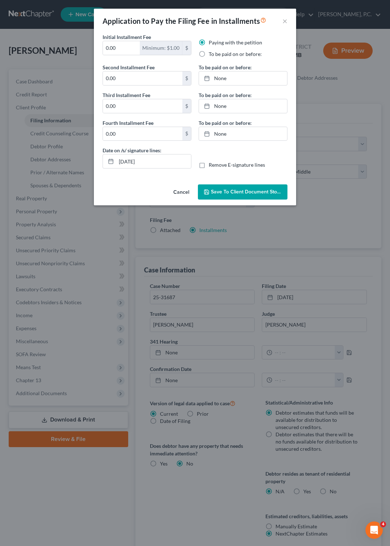
click at [185, 191] on button "Cancel" at bounding box center [181, 192] width 27 height 14
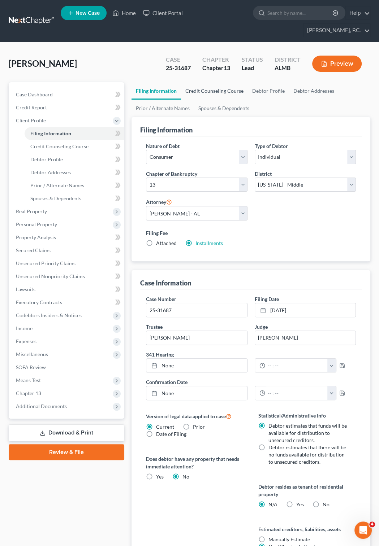
click at [212, 82] on link "Credit Counseling Course" at bounding box center [214, 90] width 67 height 17
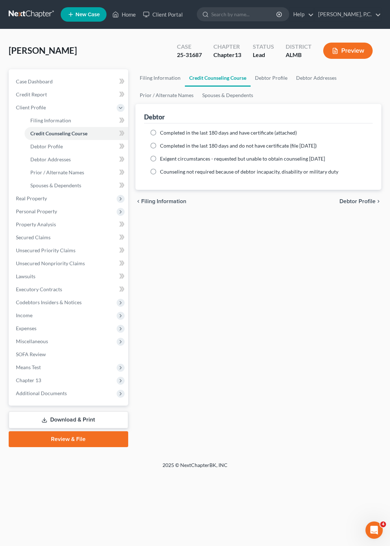
click at [160, 131] on label "Completed in the last 180 days and have certificate (attached)" at bounding box center [228, 132] width 137 height 7
click at [163, 131] on input "Completed in the last 180 days and have certificate (attached)" at bounding box center [165, 131] width 5 height 5
radio input "true"
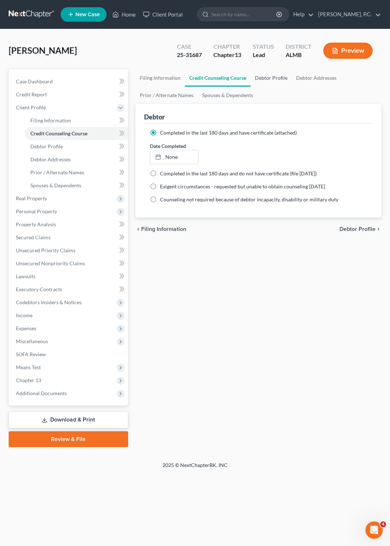
click at [270, 78] on link "Debtor Profile" at bounding box center [271, 77] width 41 height 17
select select "0"
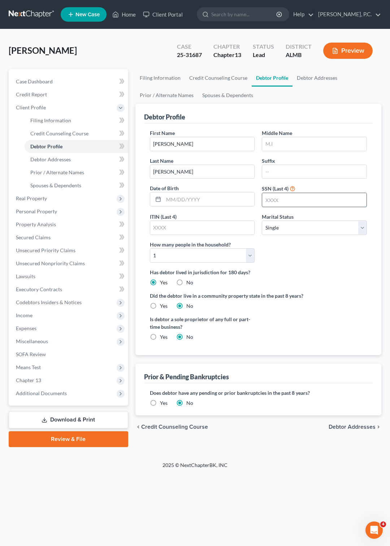
click at [268, 201] on input "text" at bounding box center [314, 200] width 104 height 14
type input "4868"
click at [41, 17] on link at bounding box center [32, 14] width 46 height 13
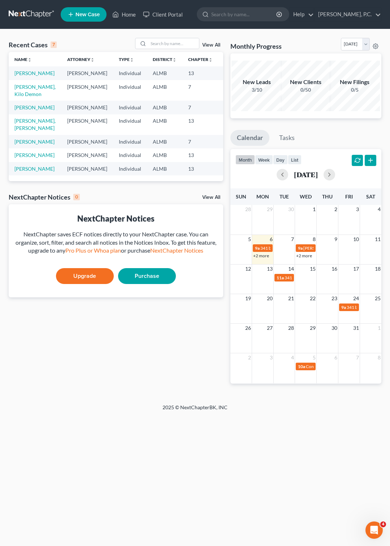
click at [308, 279] on td at bounding box center [306, 277] width 22 height 8
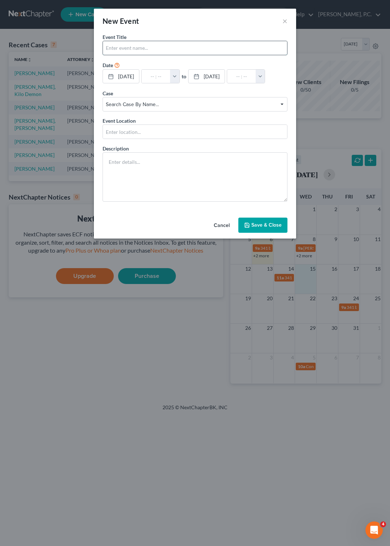
click at [127, 47] on input "text" at bounding box center [195, 48] width 184 height 14
type input "Confirmation - [PERSON_NAME]"
click at [179, 75] on button "button" at bounding box center [174, 77] width 9 height 14
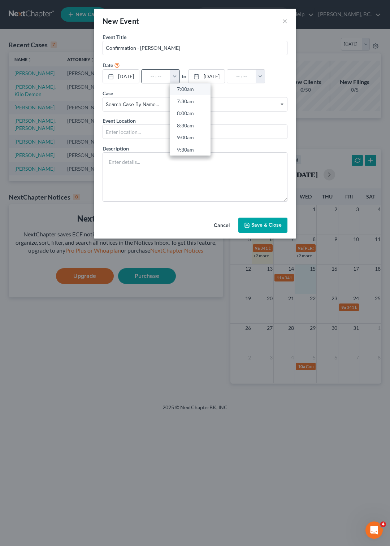
scroll to position [208, 0]
click at [194, 124] on link "10:00am" at bounding box center [190, 127] width 40 height 12
type input "10:00am"
type input "11:00am"
click at [284, 110] on span "Search case by name..." at bounding box center [197, 107] width 183 height 6
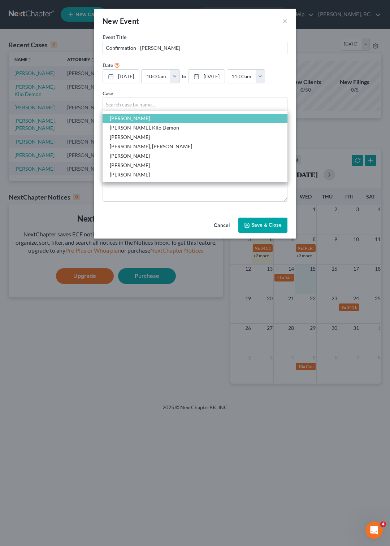
click at [203, 123] on span "[PERSON_NAME]" at bounding box center [195, 118] width 185 height 9
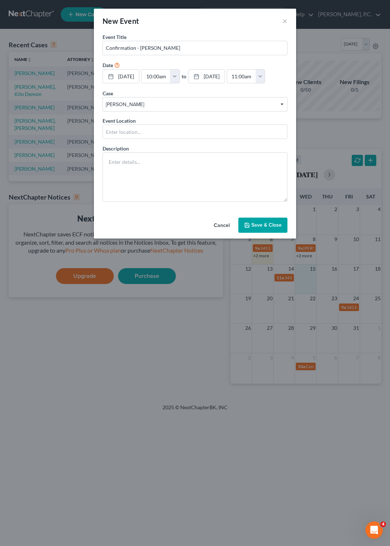
scroll to position [2, 0]
click at [262, 233] on button "Save & Close" at bounding box center [262, 225] width 49 height 15
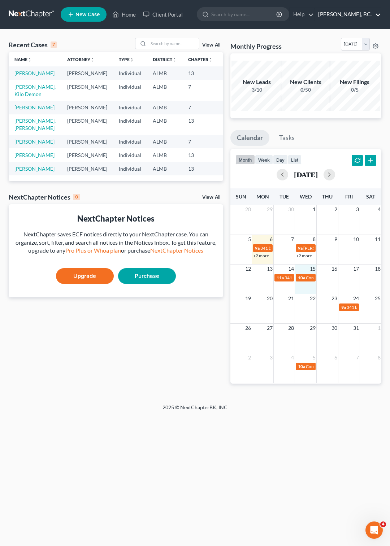
click at [366, 13] on link "[PERSON_NAME], P.C." at bounding box center [347, 14] width 66 height 13
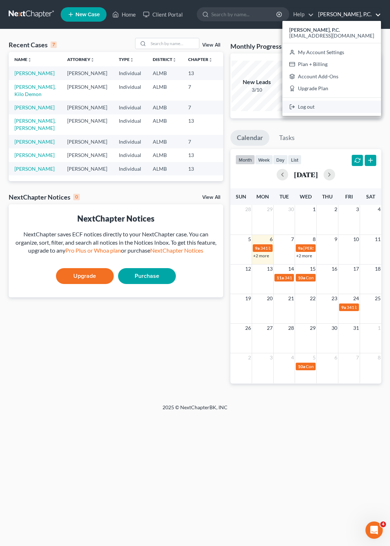
click at [334, 107] on link "Log out" at bounding box center [331, 107] width 99 height 12
